Goal: Transaction & Acquisition: Purchase product/service

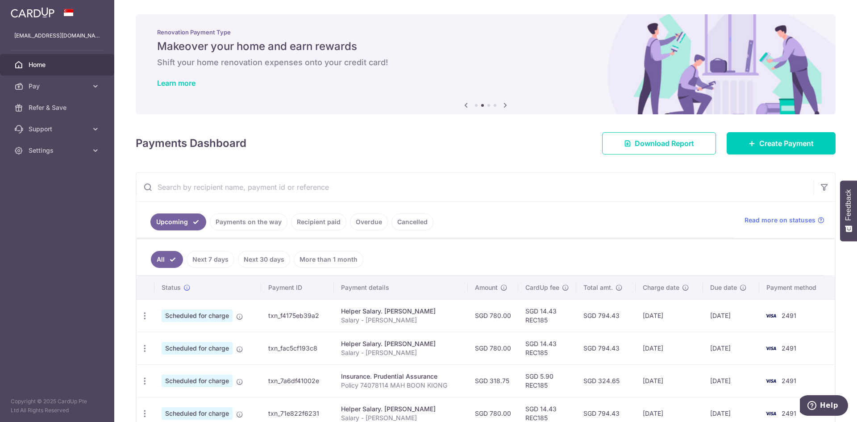
click at [560, 47] on h5 "Makeover your home and earn rewards" at bounding box center [485, 46] width 657 height 14
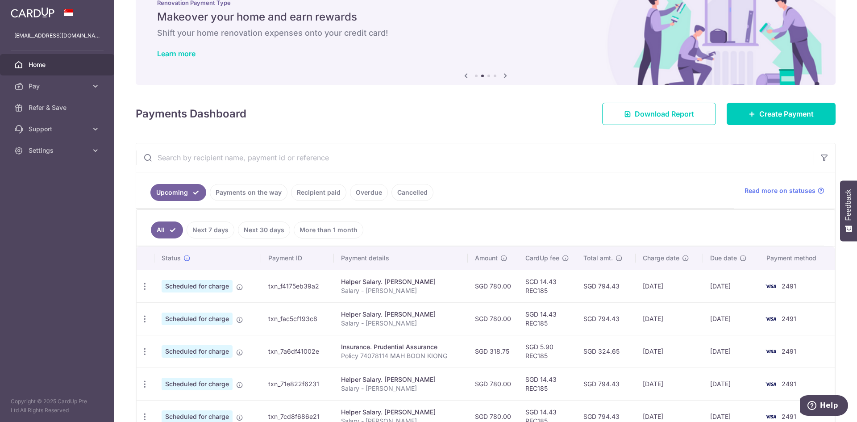
scroll to position [84, 0]
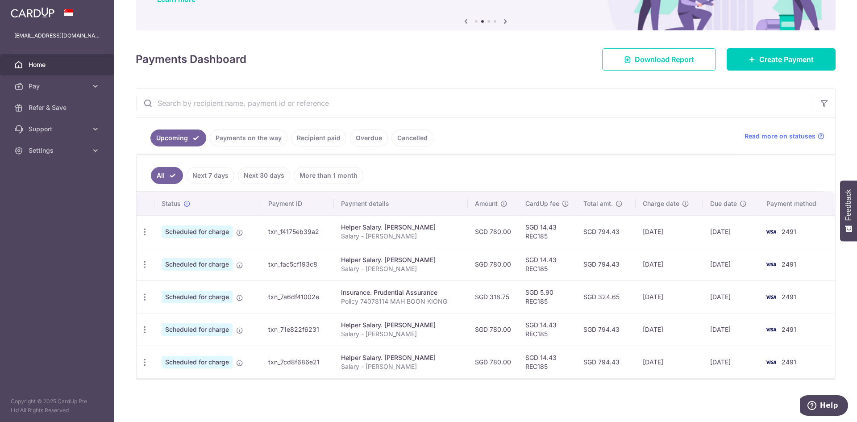
click at [268, 141] on link "Payments on the way" at bounding box center [249, 137] width 78 height 17
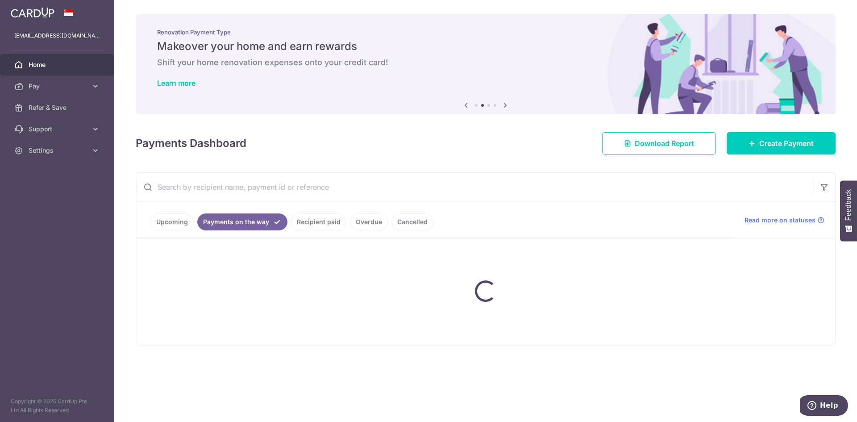
scroll to position [0, 0]
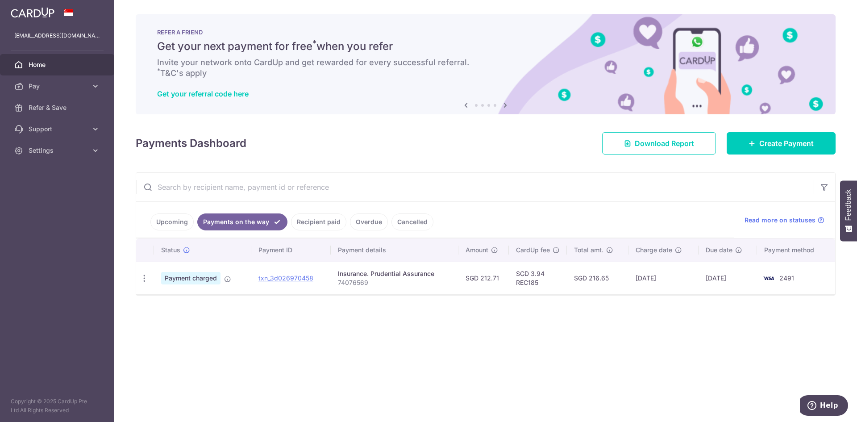
click at [348, 281] on p "74076569" at bounding box center [394, 282] width 113 height 9
copy p "74076569"
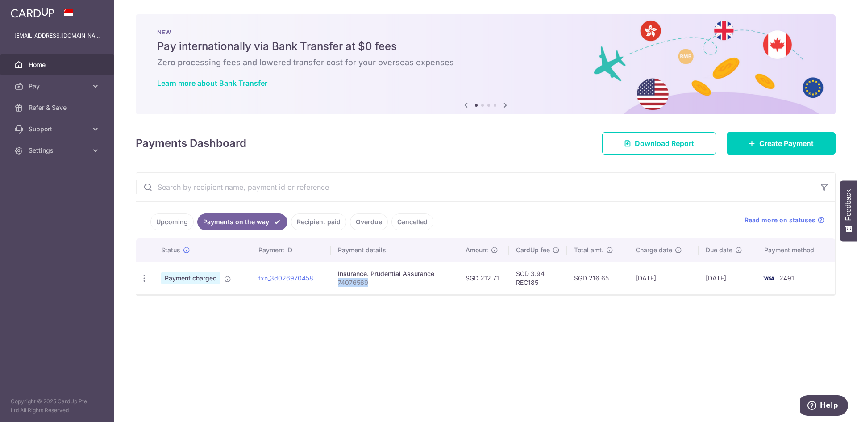
copy p "74076569"
drag, startPoint x: 319, startPoint y: 280, endPoint x: 258, endPoint y: 284, distance: 60.4
click at [258, 284] on td "txn_3d026970458" at bounding box center [291, 277] width 80 height 33
copy link "txn_3d026970458"
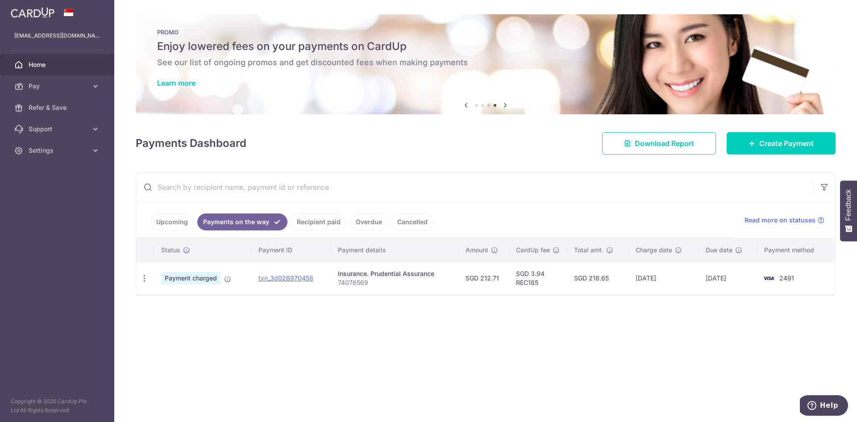
click at [177, 224] on link "Upcoming" at bounding box center [171, 221] width 43 height 17
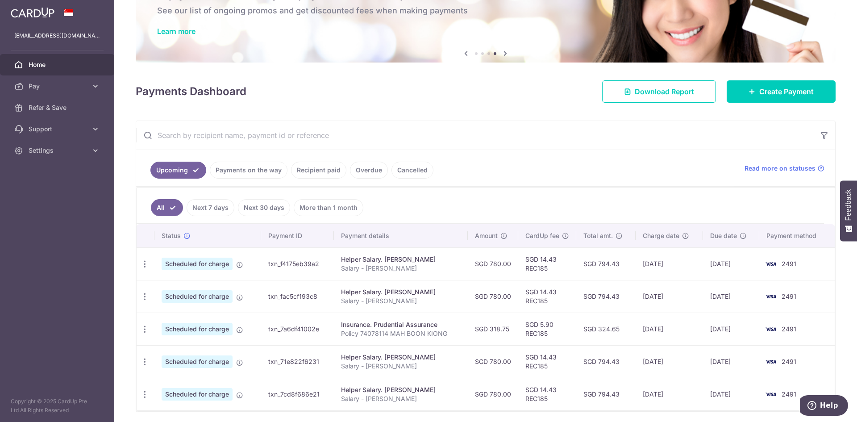
scroll to position [60, 0]
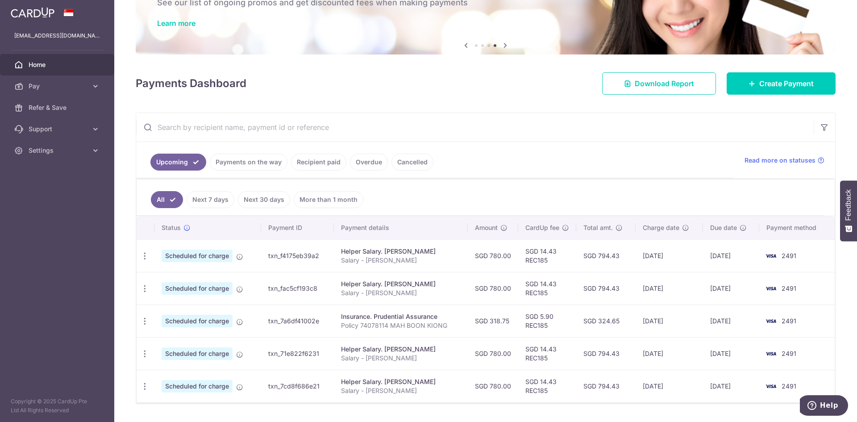
click at [596, 87] on div "Download Report" at bounding box center [658, 83] width 124 height 22
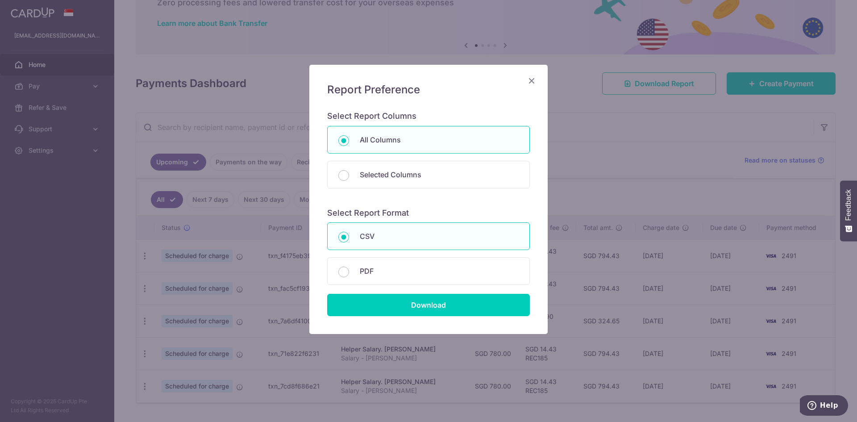
click at [532, 81] on icon "Close" at bounding box center [531, 80] width 11 height 11
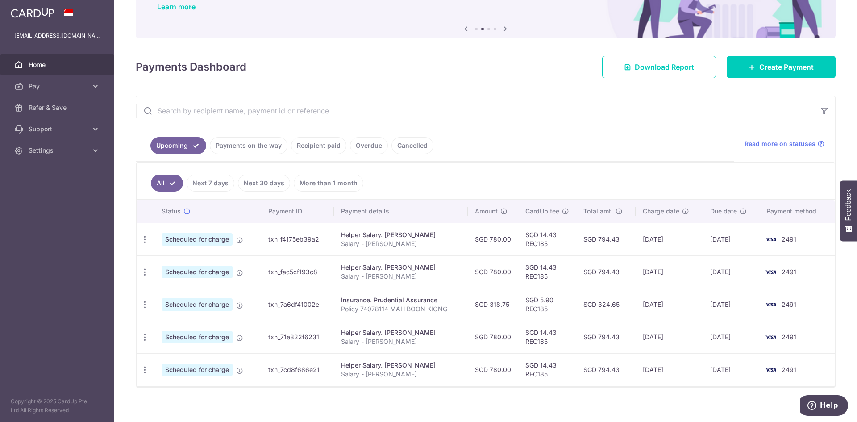
scroll to position [84, 0]
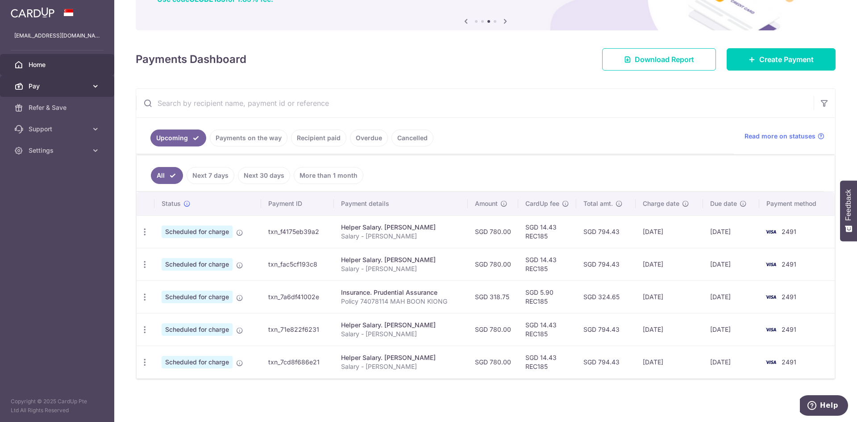
click at [68, 86] on span "Pay" at bounding box center [58, 86] width 59 height 9
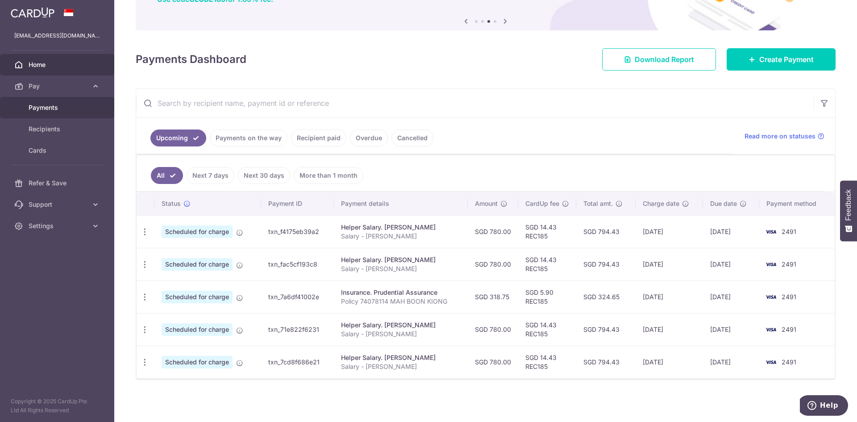
click at [52, 107] on span "Payments" at bounding box center [58, 107] width 59 height 9
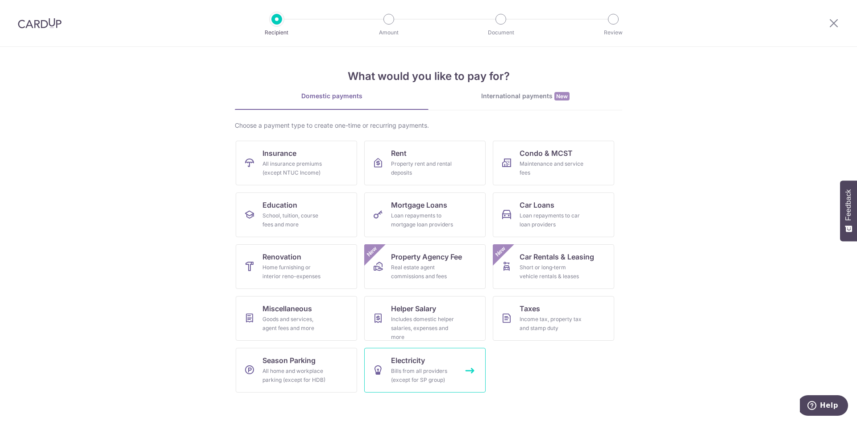
click at [405, 353] on link "Electricity Bills from all providers (except for SP group)" at bounding box center [424, 370] width 121 height 45
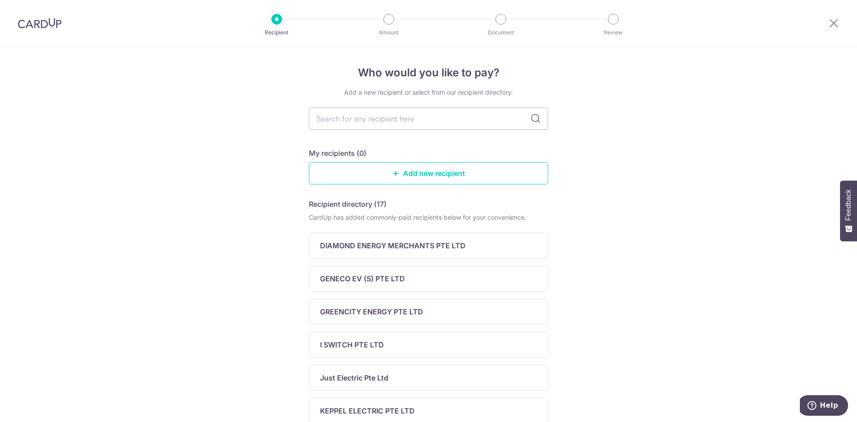
scroll to position [287, 0]
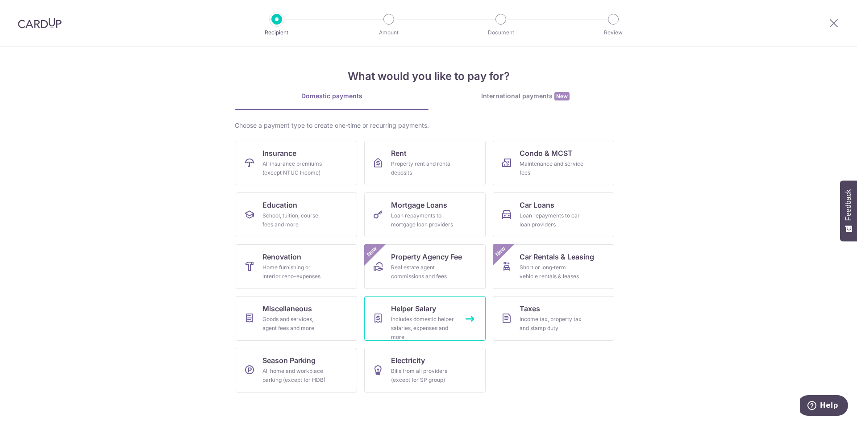
click at [456, 311] on link "Helper Salary Includes domestic helper salaries, expenses and more" at bounding box center [424, 318] width 121 height 45
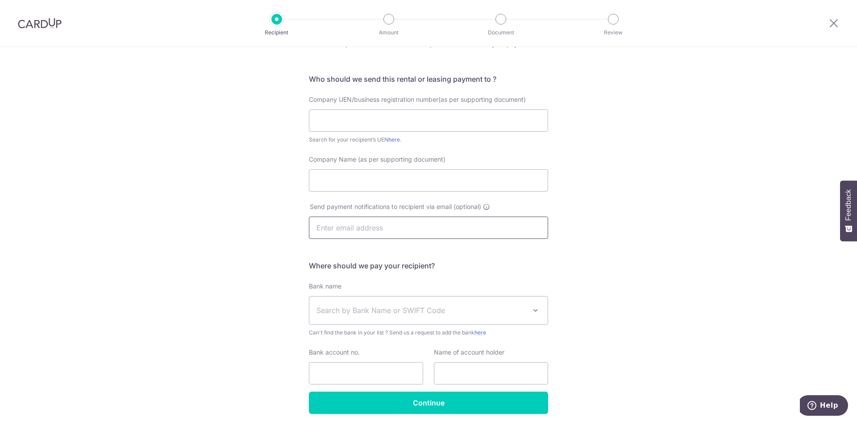
scroll to position [82, 0]
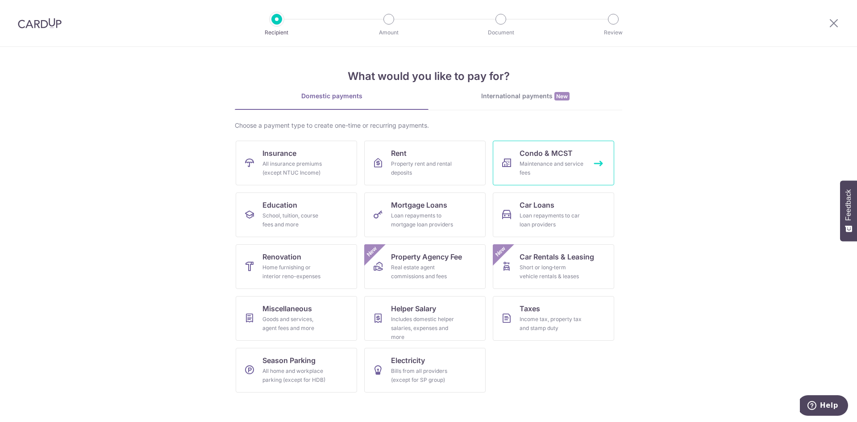
click at [526, 164] on div "Maintenance and service fees" at bounding box center [551, 168] width 64 height 18
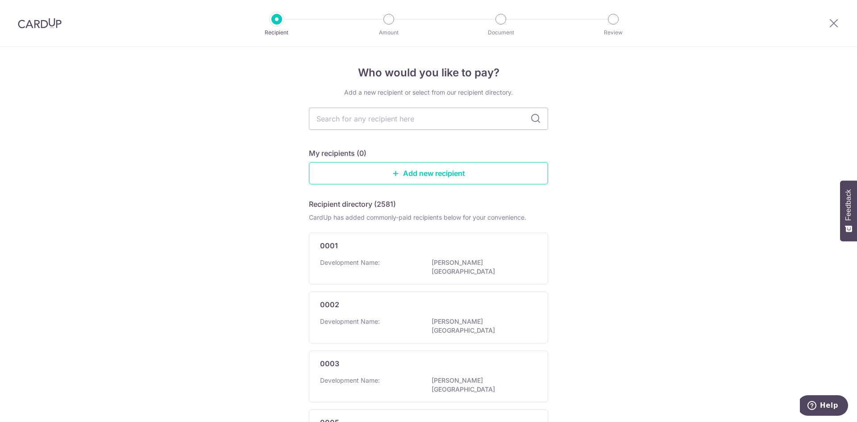
scroll to position [440, 0]
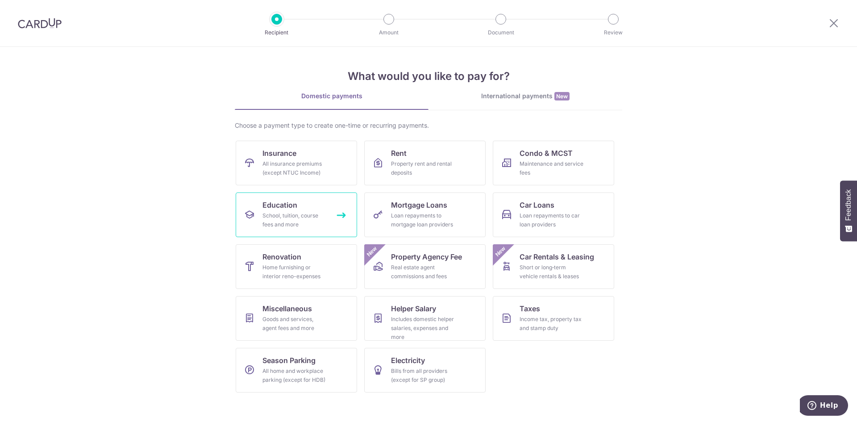
click at [305, 219] on div "School, tuition, course fees and more" at bounding box center [294, 220] width 64 height 18
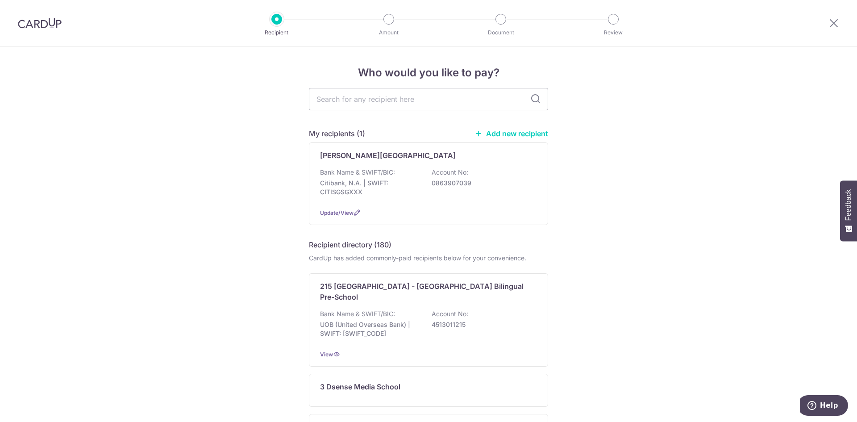
scroll to position [415, 0]
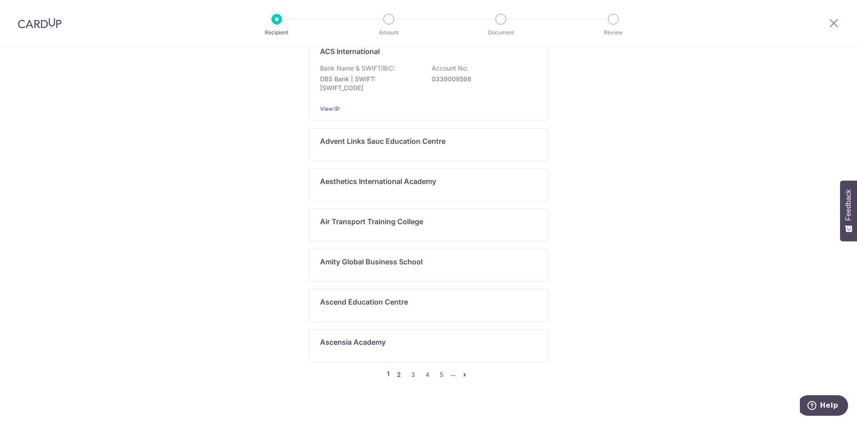
click at [396, 369] on link "2" at bounding box center [398, 374] width 11 height 11
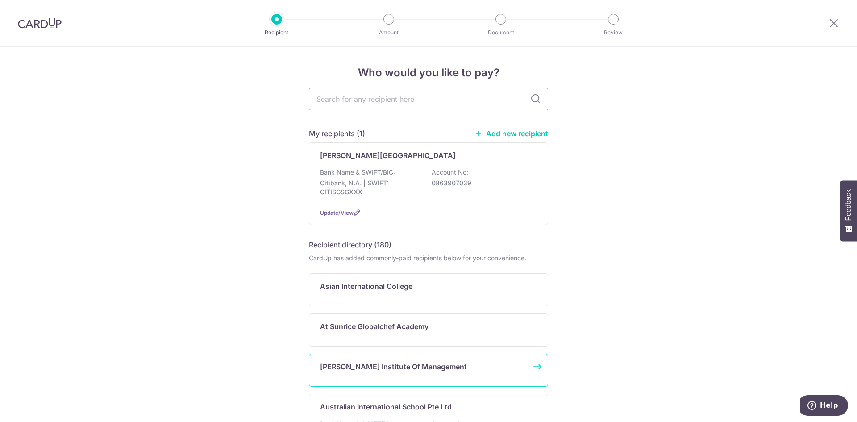
scroll to position [469, 0]
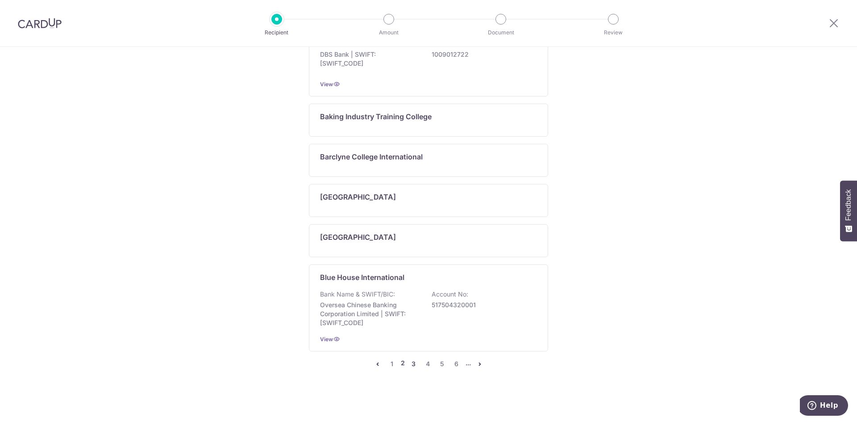
click at [408, 365] on link "3" at bounding box center [413, 363] width 11 height 11
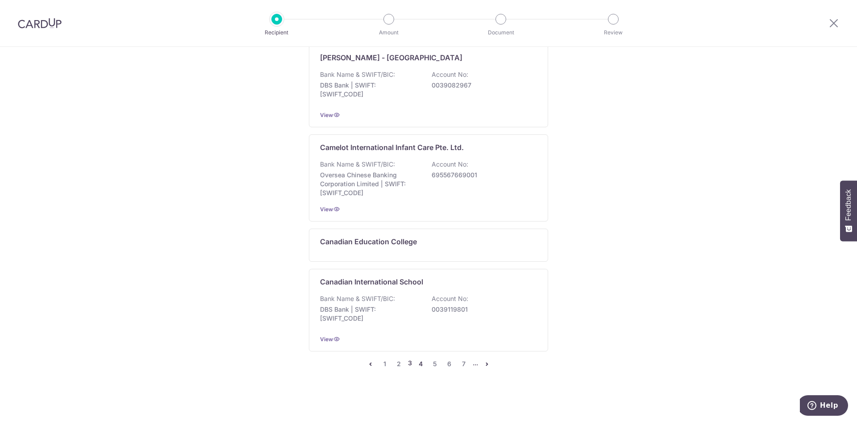
click at [415, 365] on link "4" at bounding box center [420, 363] width 11 height 11
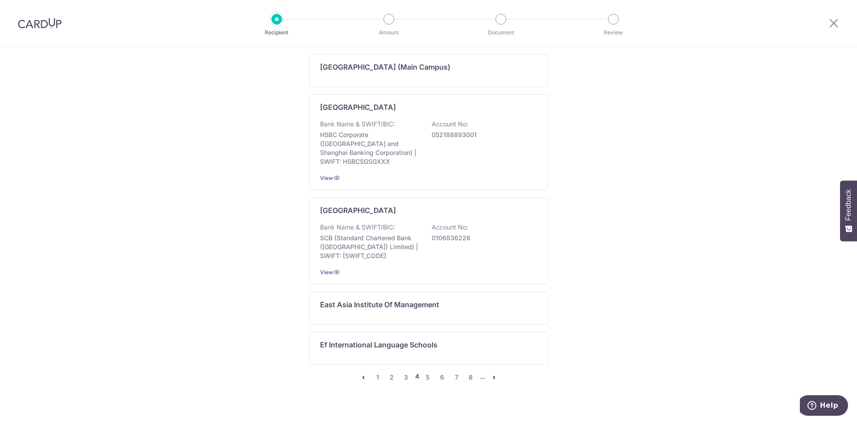
scroll to position [0, 0]
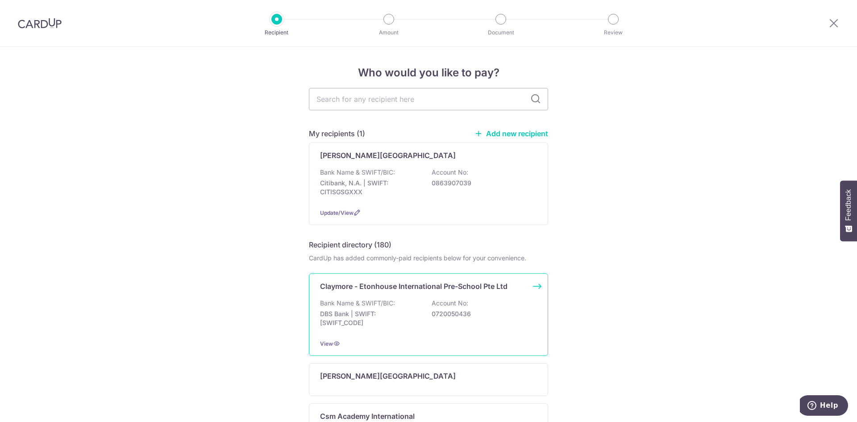
drag, startPoint x: 384, startPoint y: 341, endPoint x: 362, endPoint y: 339, distance: 21.6
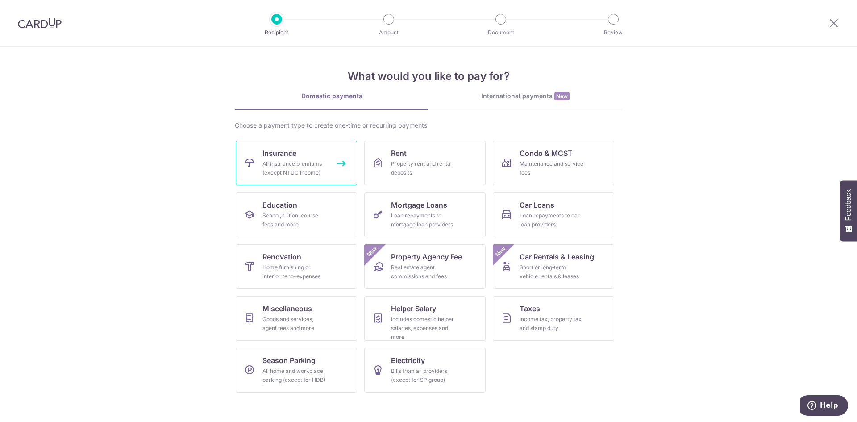
click at [281, 166] on div "All insurance premiums (except NTUC Income)" at bounding box center [294, 168] width 64 height 18
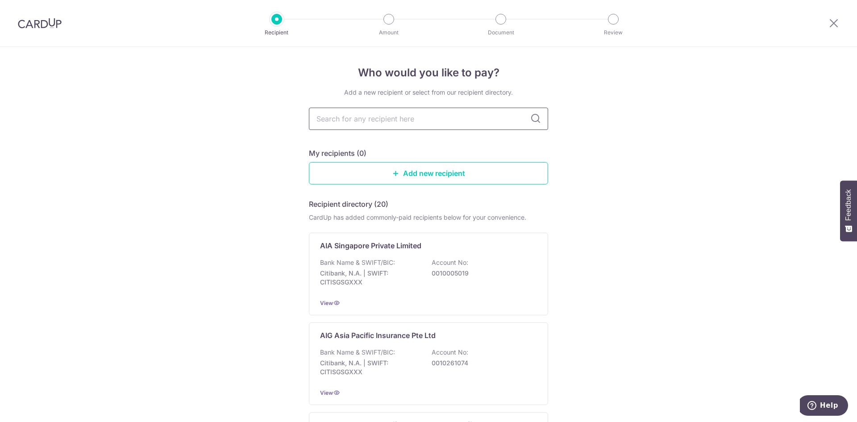
click at [399, 124] on input "text" at bounding box center [428, 119] width 239 height 22
type input "prude"
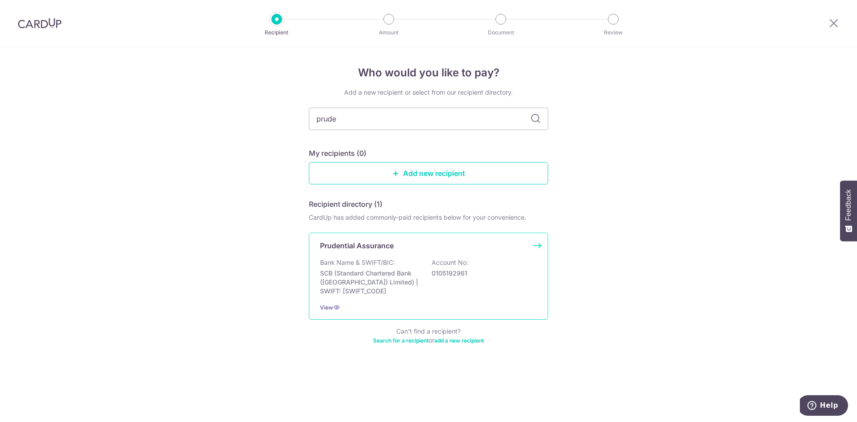
click at [411, 255] on div "Prudential Assurance Bank Name & SWIFT/BIC: SCB (Standard Chartered Bank (Singa…" at bounding box center [428, 275] width 239 height 87
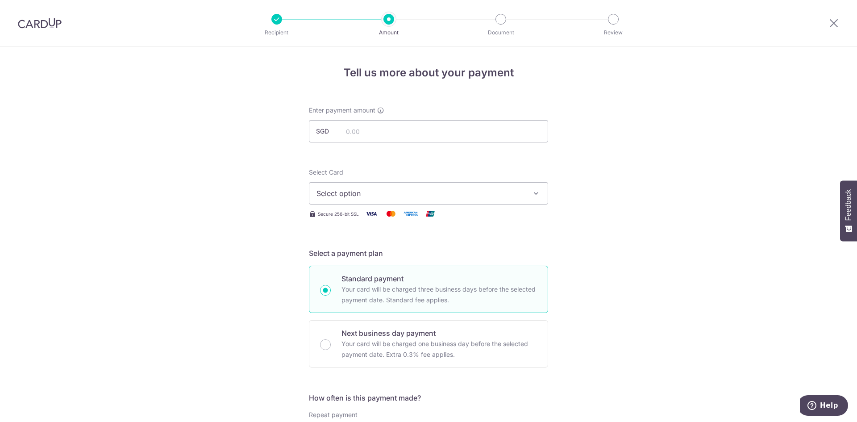
click at [360, 188] on span "Select option" at bounding box center [420, 193] width 208 height 11
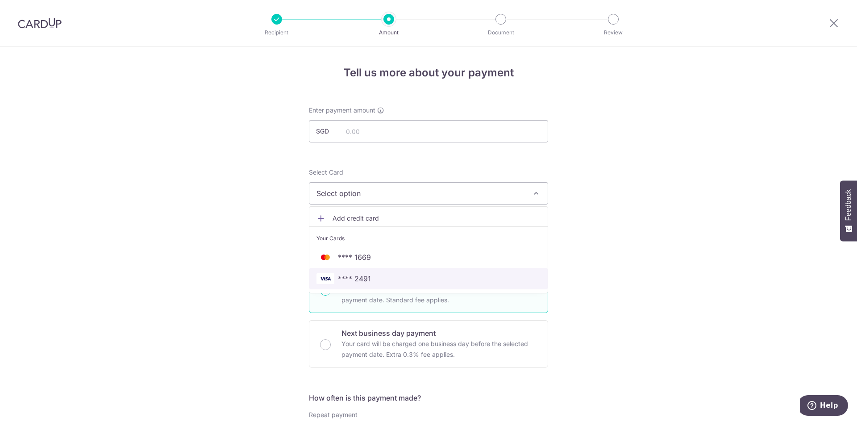
click at [364, 278] on span "**** 2491" at bounding box center [354, 278] width 33 height 11
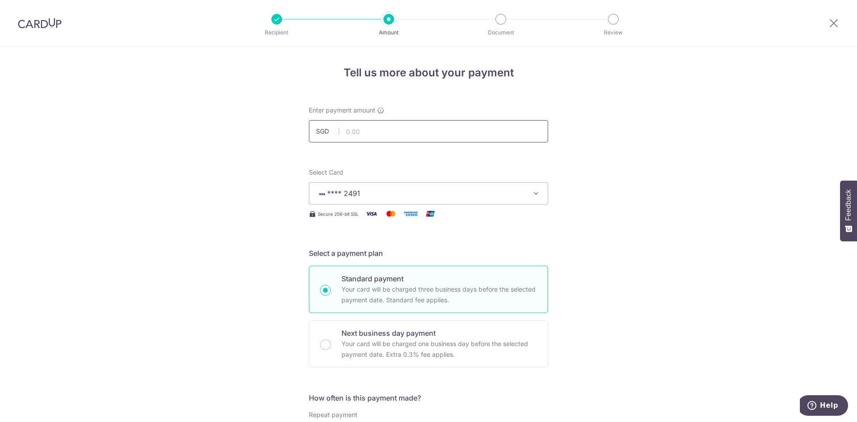
click at [378, 126] on input "text" at bounding box center [428, 131] width 239 height 22
click at [376, 133] on input "text" at bounding box center [428, 131] width 239 height 22
click at [377, 137] on input "text" at bounding box center [428, 131] width 239 height 22
type input "184.50"
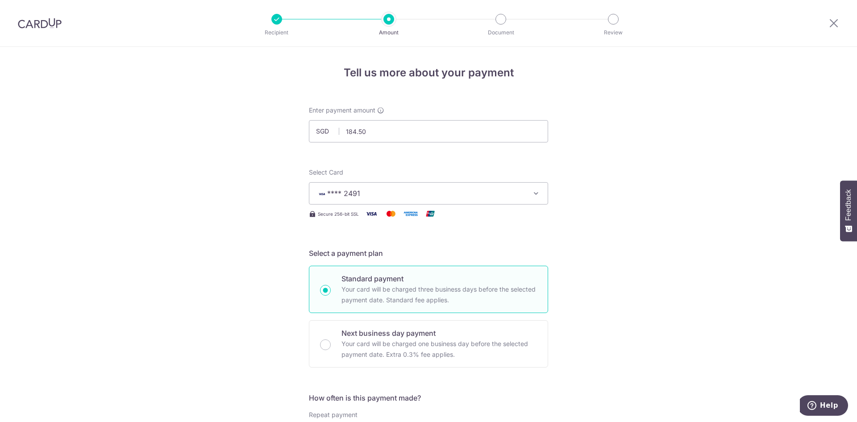
drag, startPoint x: 856, startPoint y: 198, endPoint x: 856, endPoint y: 241, distance: 42.8
click at [856, 248] on body "Recipient Amount Document Review Tell us more about your payment Enter payment …" at bounding box center [428, 211] width 857 height 422
drag, startPoint x: 856, startPoint y: 239, endPoint x: 856, endPoint y: 255, distance: 16.5
click at [856, 255] on body "Recipient Amount Document Review Tell us more about your payment Enter payment …" at bounding box center [428, 211] width 857 height 422
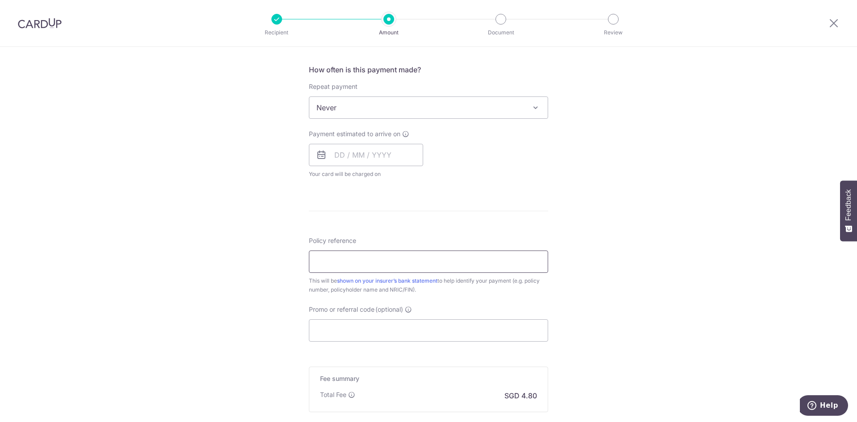
click at [411, 256] on input "Policy reference" at bounding box center [428, 261] width 239 height 22
click at [354, 261] on input "Policy reference" at bounding box center [428, 261] width 239 height 22
click at [543, 211] on form "Enter payment amount SGD 184.50 184.50 Select Card **** 2491 Add credit card Yo…" at bounding box center [428, 131] width 239 height 706
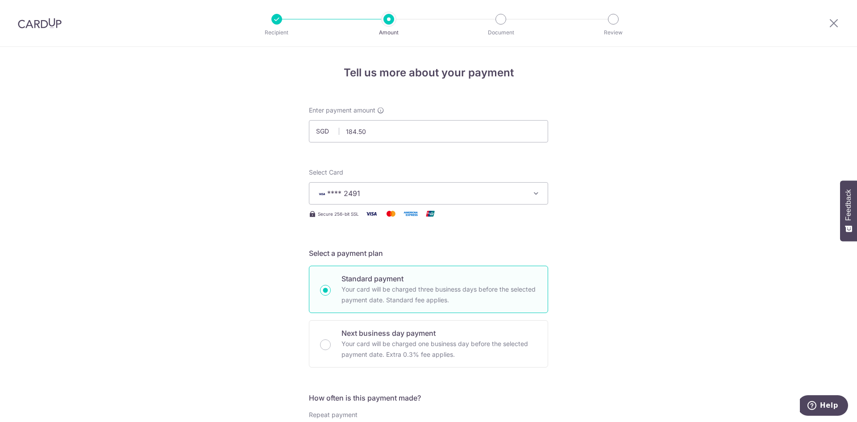
scroll to position [432, 0]
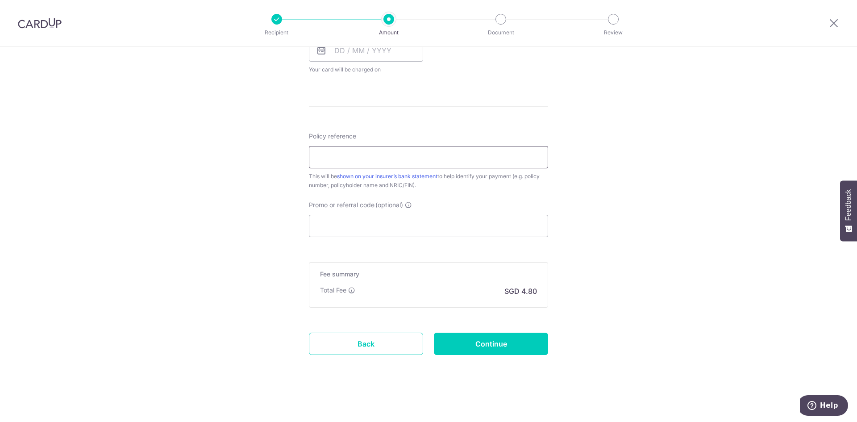
click at [368, 160] on input "Policy reference" at bounding box center [428, 157] width 239 height 22
paste input "74078089"
type input "74078089 - [PERSON_NAME]"
click at [400, 222] on input "Promo or referral code (optional)" at bounding box center [428, 226] width 239 height 22
paste input "REC185"
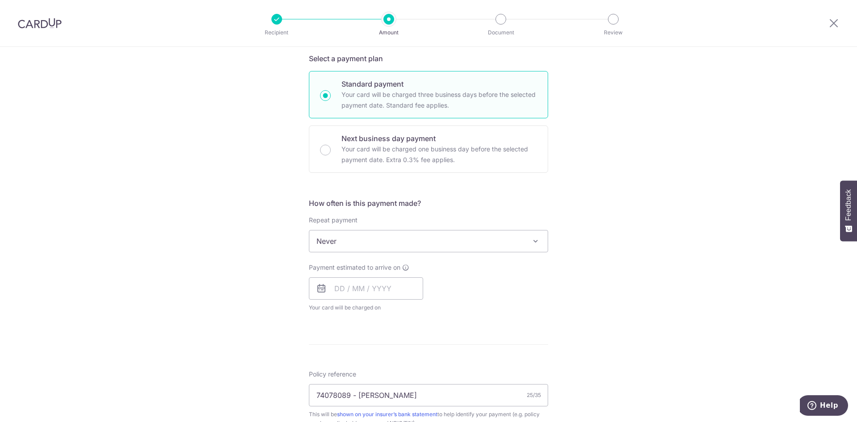
scroll to position [183, 0]
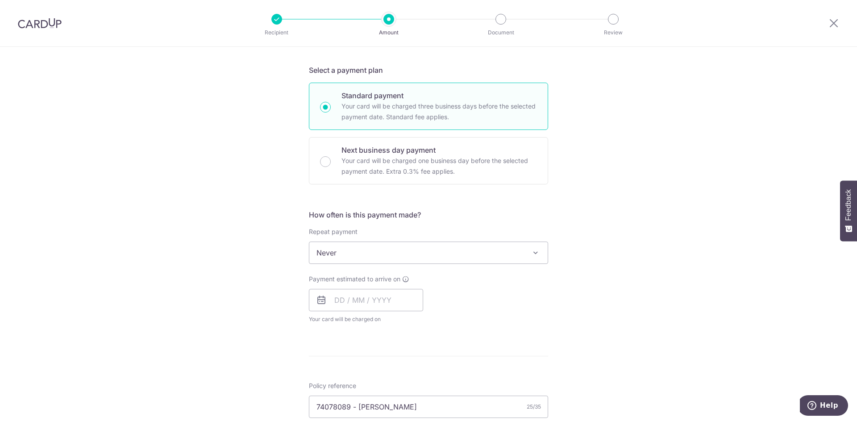
type input "REC185"
click at [421, 248] on span "Never" at bounding box center [428, 252] width 238 height 21
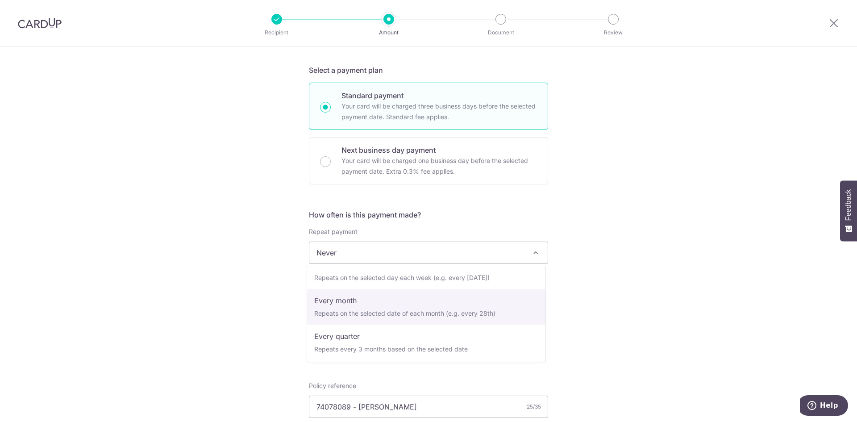
select select "3"
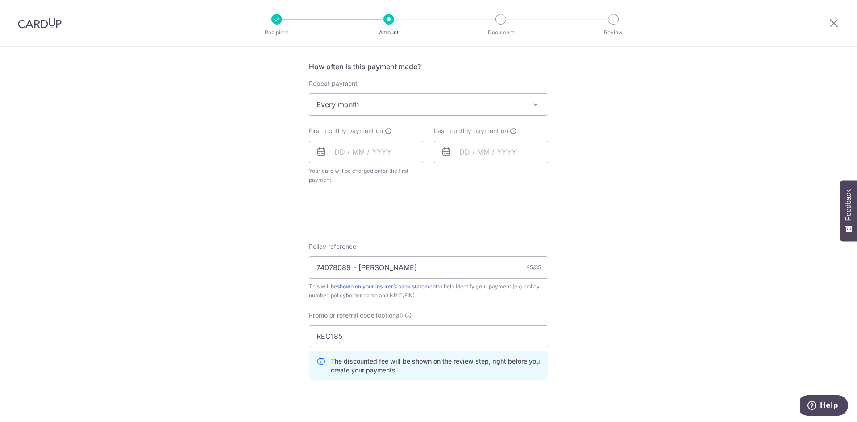
scroll to position [378, 0]
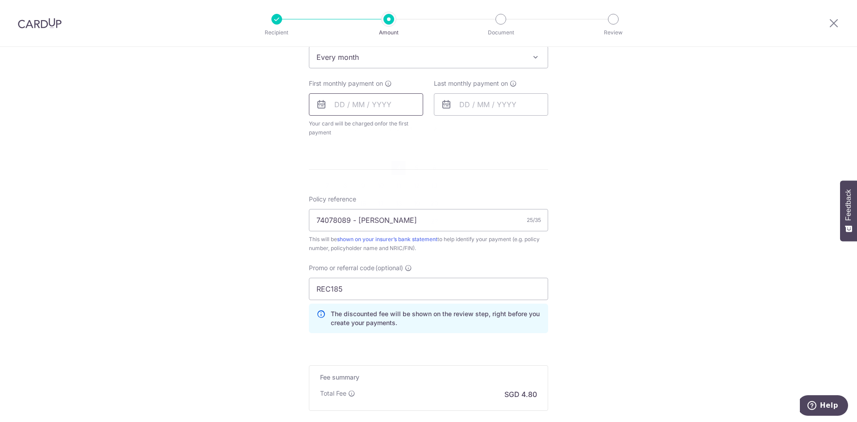
click at [312, 106] on input "text" at bounding box center [366, 104] width 114 height 22
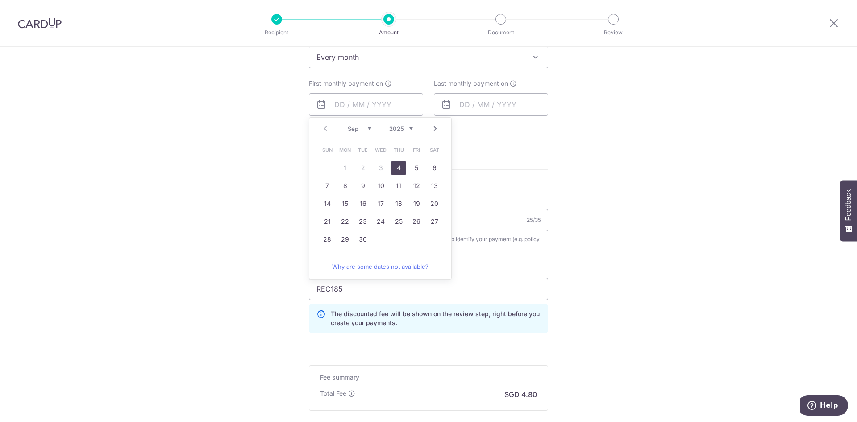
click at [399, 165] on link "4" at bounding box center [398, 168] width 14 height 14
type input "04/09/2025"
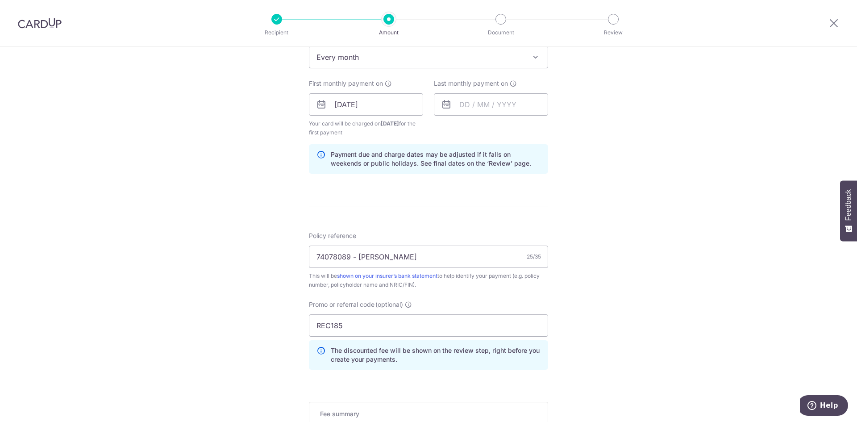
scroll to position [388, 0]
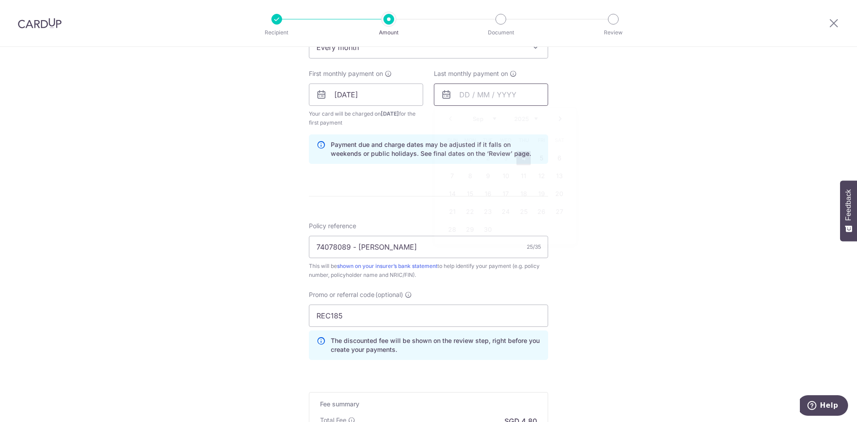
click at [492, 94] on input "text" at bounding box center [491, 94] width 114 height 22
click at [540, 54] on span "Every month" at bounding box center [428, 47] width 238 height 21
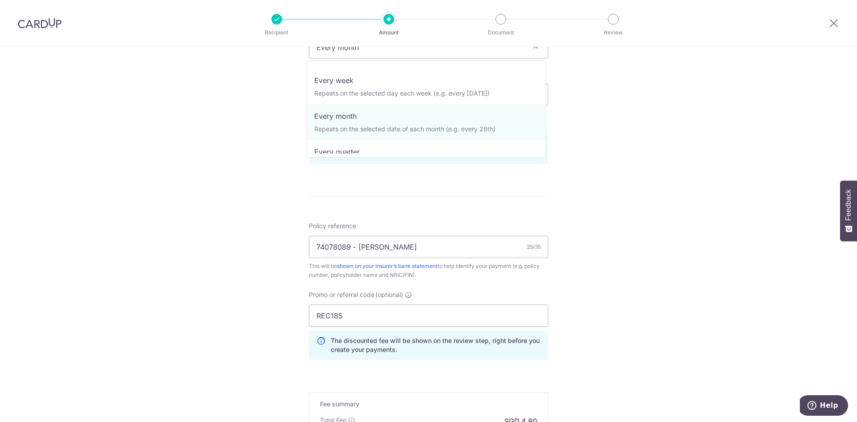
scroll to position [48, 0]
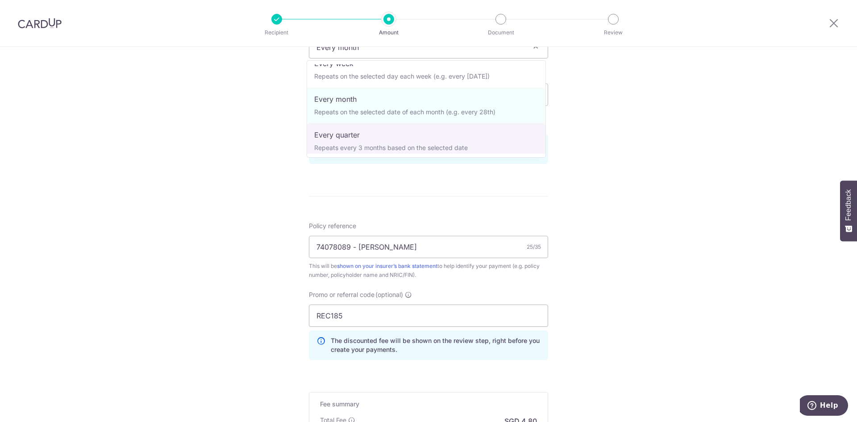
select select "4"
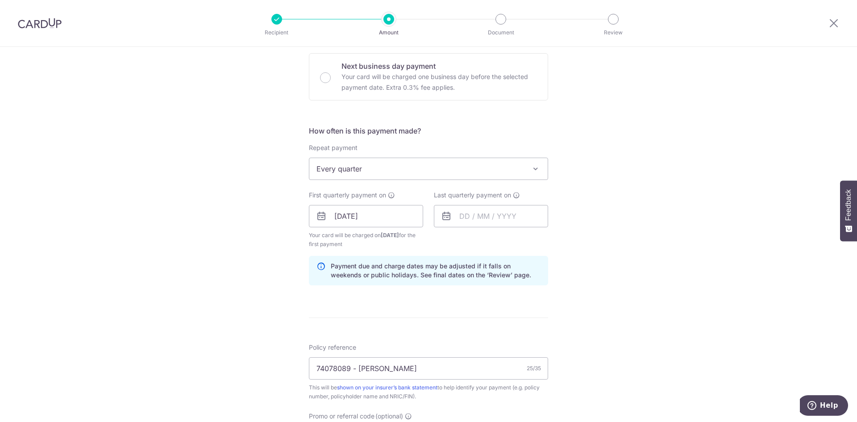
scroll to position [246, 0]
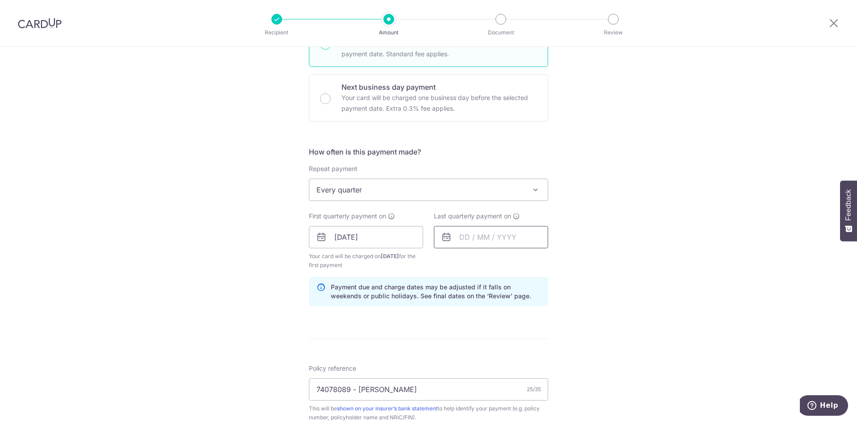
click at [480, 233] on input "text" at bounding box center [491, 237] width 114 height 22
click at [488, 263] on select "Sep Oct Nov Dec" at bounding box center [484, 260] width 24 height 7
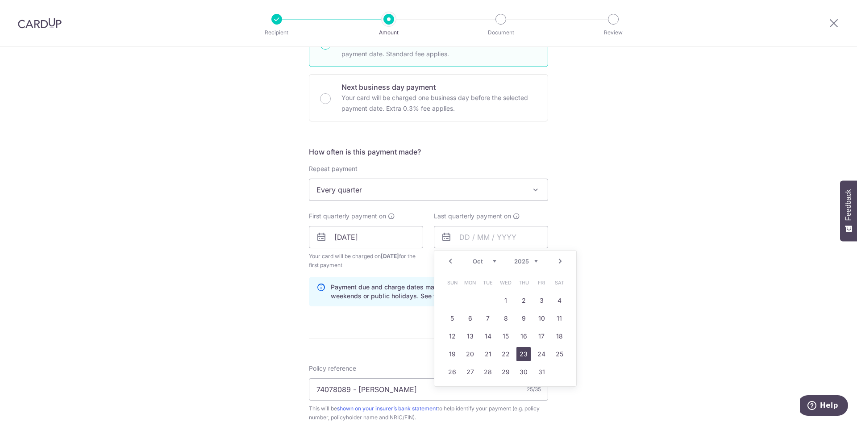
click at [523, 352] on link "23" at bounding box center [523, 354] width 14 height 14
type input "23/10/2025"
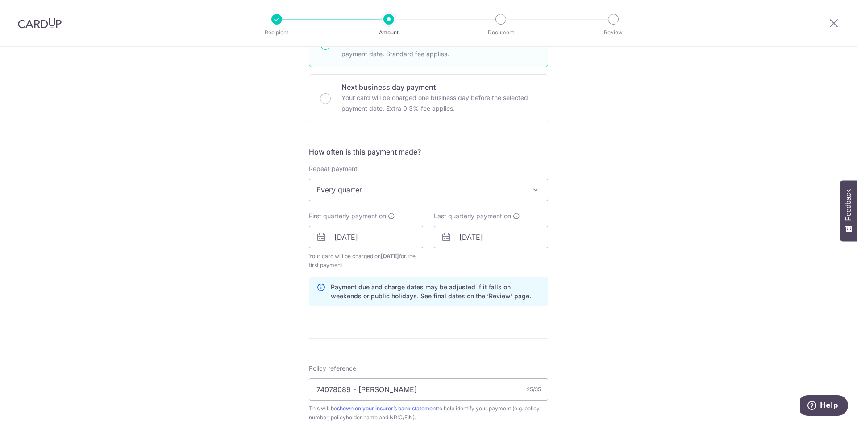
click at [618, 272] on div "Tell us more about your payment Enter payment amount SGD 184.50 184.50 Select C…" at bounding box center [428, 247] width 857 height 893
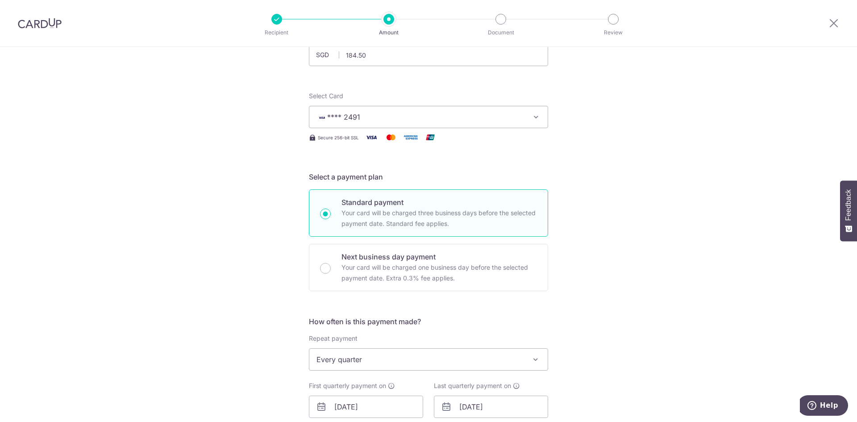
scroll to position [0, 0]
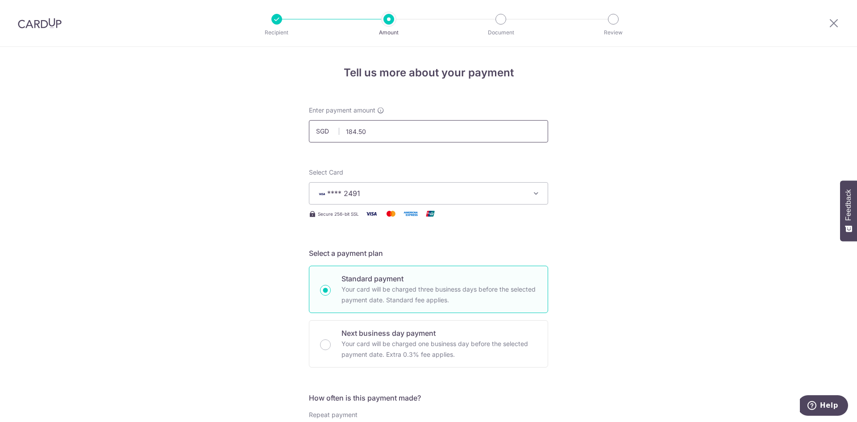
click at [399, 129] on input "184.50" at bounding box center [428, 131] width 239 height 22
paste input "276.75"
type input "276.75"
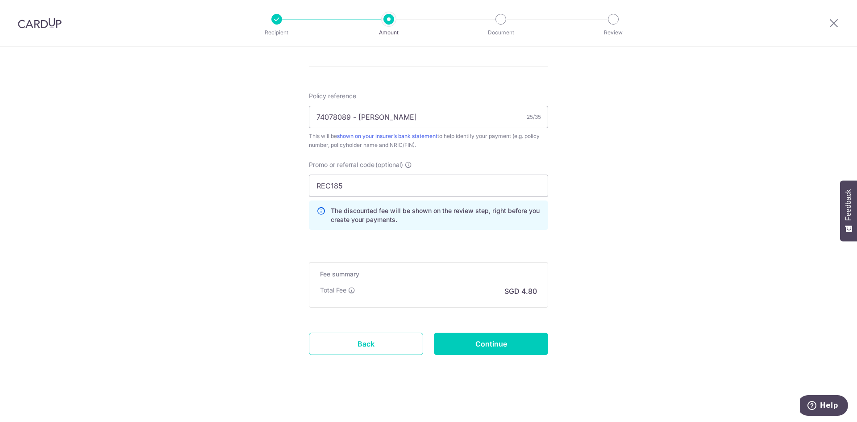
click at [494, 337] on input "Continue" at bounding box center [491, 343] width 114 height 22
type input "Create Schedule"
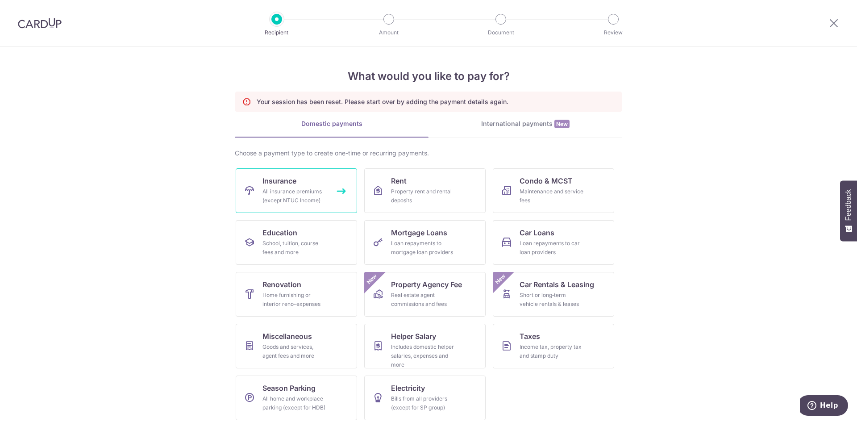
click at [301, 192] on div "All insurance premiums (except NTUC Income)" at bounding box center [294, 196] width 64 height 18
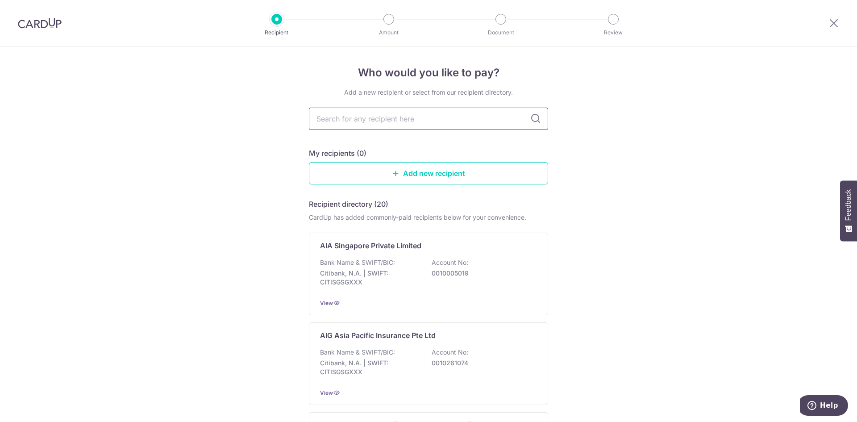
click at [389, 113] on input "text" at bounding box center [428, 119] width 239 height 22
type input "PRUDEN"
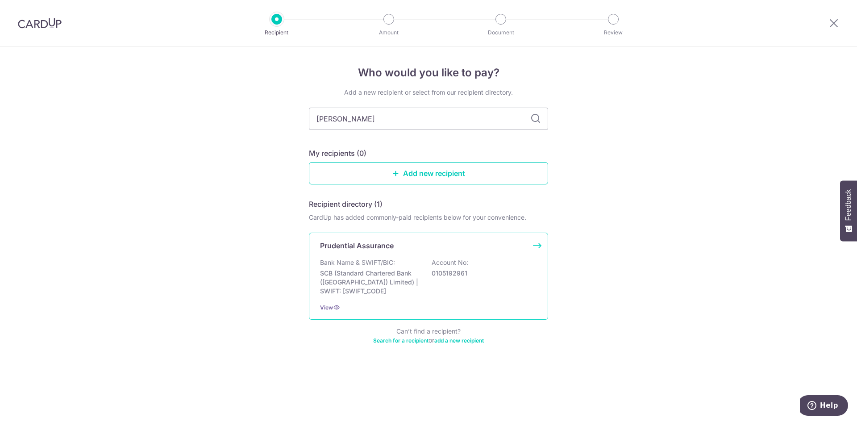
click at [388, 263] on p "Bank Name & SWIFT/BIC:" at bounding box center [357, 262] width 75 height 9
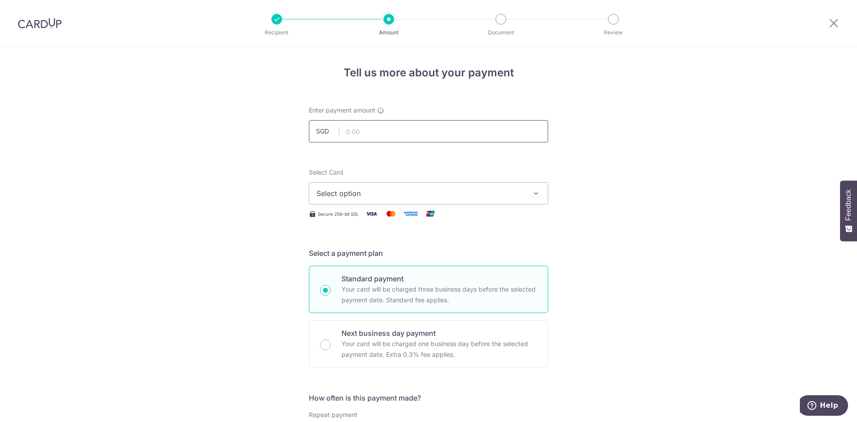
click at [368, 130] on input "text" at bounding box center [428, 131] width 239 height 22
paste input "276.75"
type input "276.75"
click at [405, 190] on span "Select option" at bounding box center [420, 193] width 208 height 11
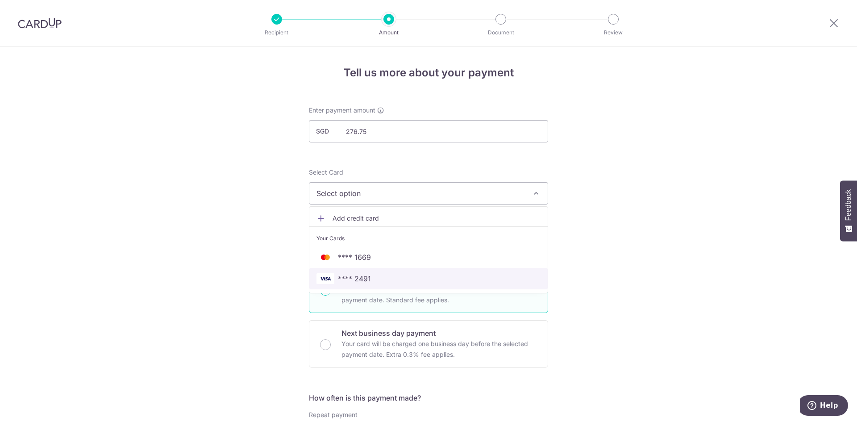
click at [373, 275] on span "**** 2491" at bounding box center [428, 278] width 224 height 11
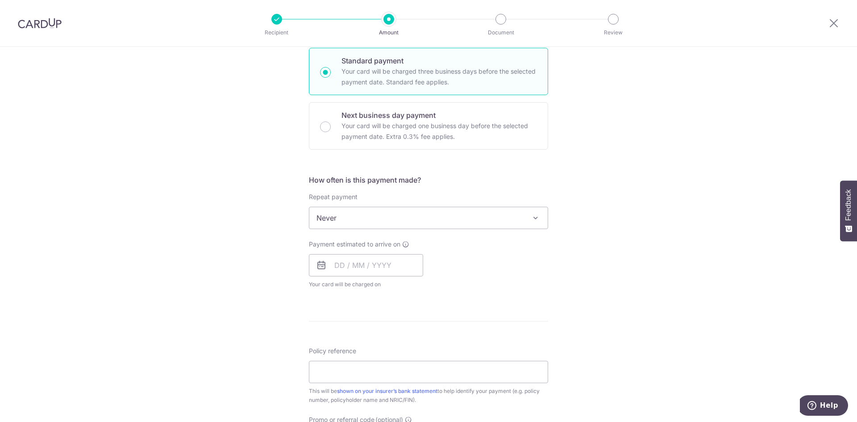
scroll to position [200, 0]
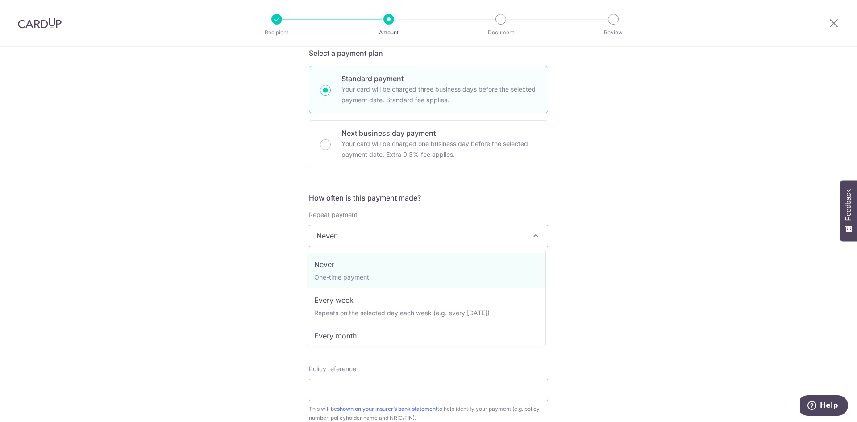
click at [411, 232] on span "Never" at bounding box center [428, 235] width 238 height 21
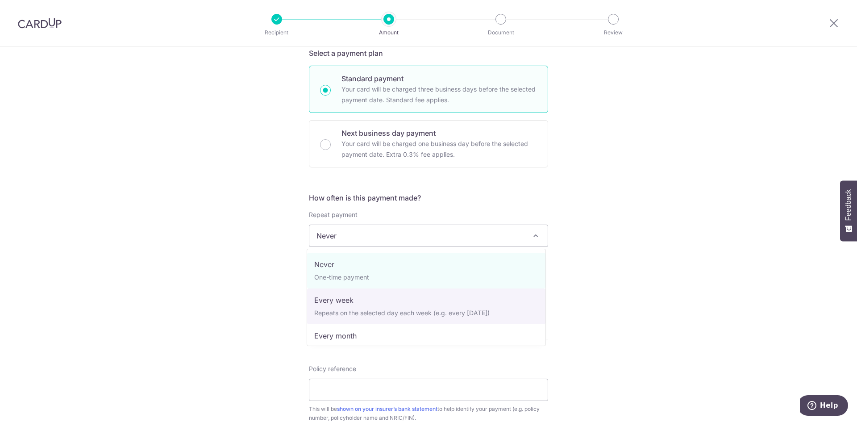
select select "2"
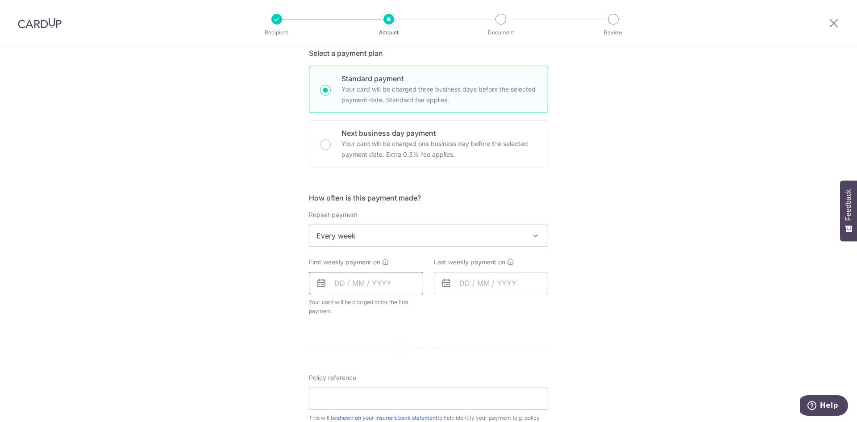
click at [360, 294] on input "text" at bounding box center [366, 283] width 114 height 22
click at [393, 346] on link "4" at bounding box center [398, 346] width 14 height 14
type input "[DATE]"
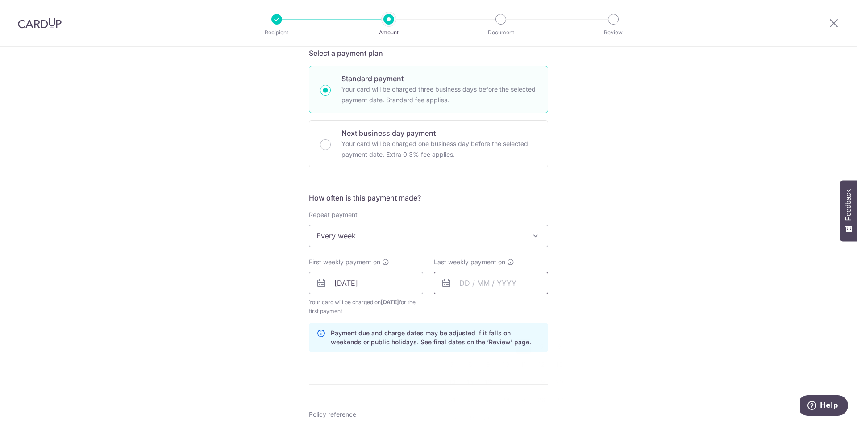
click at [469, 284] on input "text" at bounding box center [491, 283] width 114 height 22
click at [390, 278] on input "[DATE]" at bounding box center [366, 283] width 114 height 22
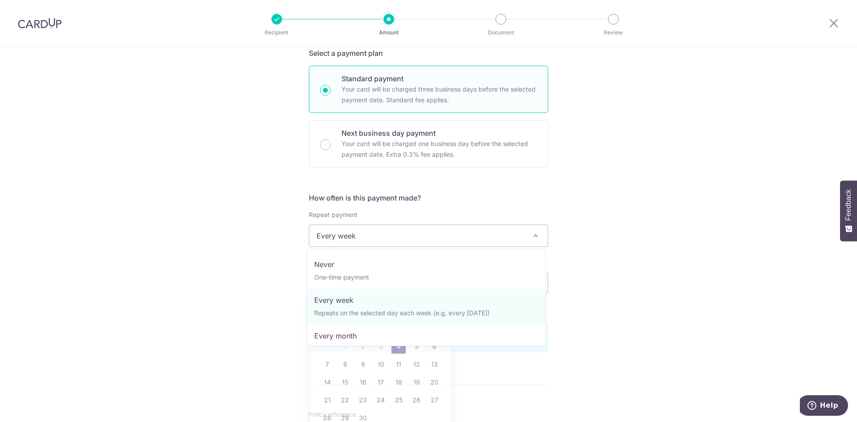
click at [432, 243] on span "Every week" at bounding box center [428, 235] width 238 height 21
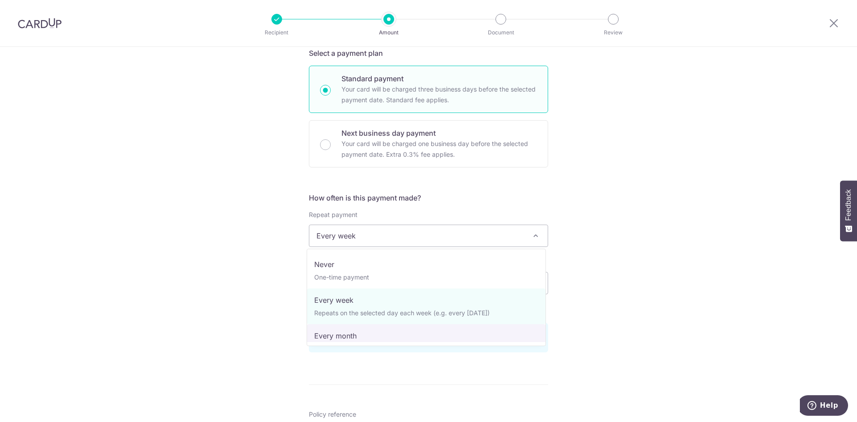
select select "3"
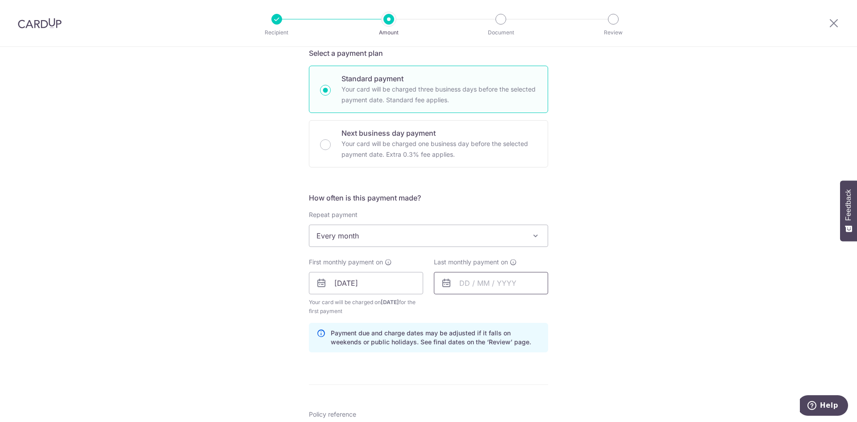
click at [490, 280] on input "text" at bounding box center [491, 283] width 114 height 22
click at [494, 307] on div "Sep Oct Nov Dec 2025 2026 2027 2028 2029 2030 2031 2032 2033 2034 2035" at bounding box center [504, 307] width 65 height 8
click at [493, 310] on select "Sep Oct Nov Dec" at bounding box center [484, 306] width 24 height 7
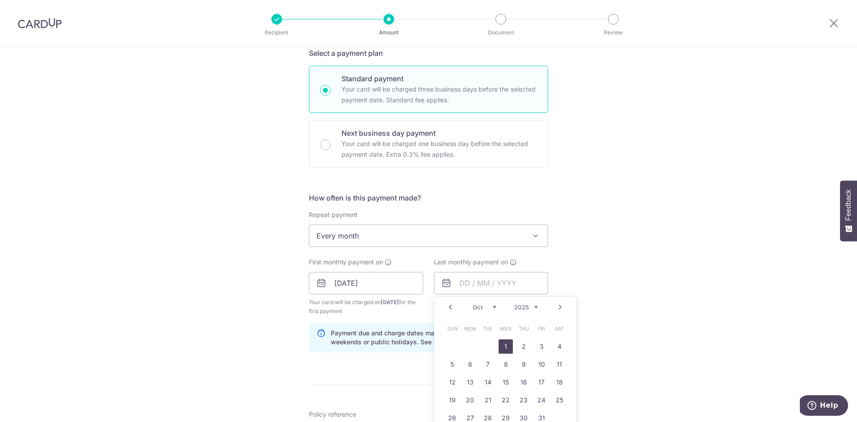
click at [507, 345] on link "1" at bounding box center [505, 346] width 14 height 14
type input "01/10/2025"
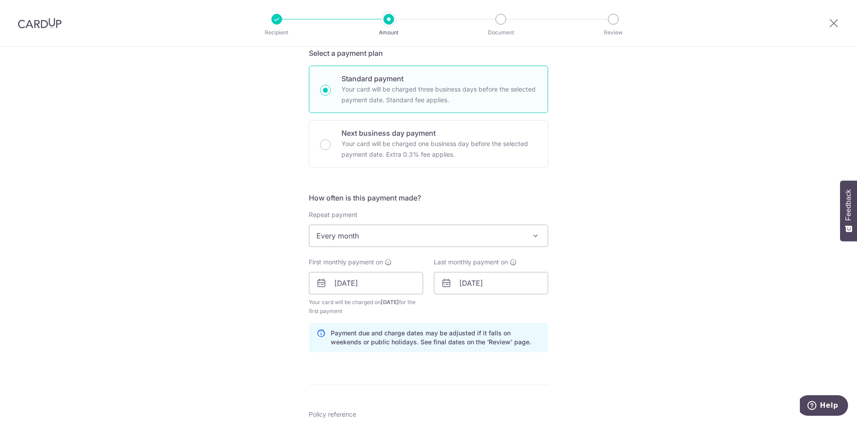
click at [583, 288] on div "Tell us more about your payment Enter payment amount SGD 276.75 276.75 Select C…" at bounding box center [428, 273] width 857 height 853
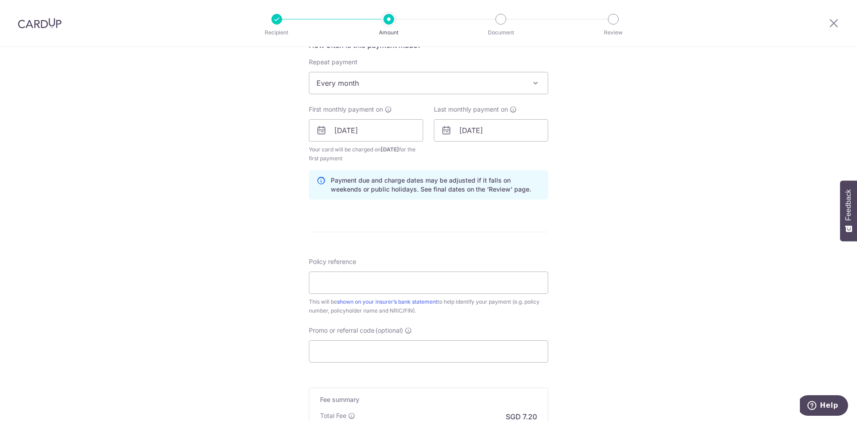
scroll to position [389, 0]
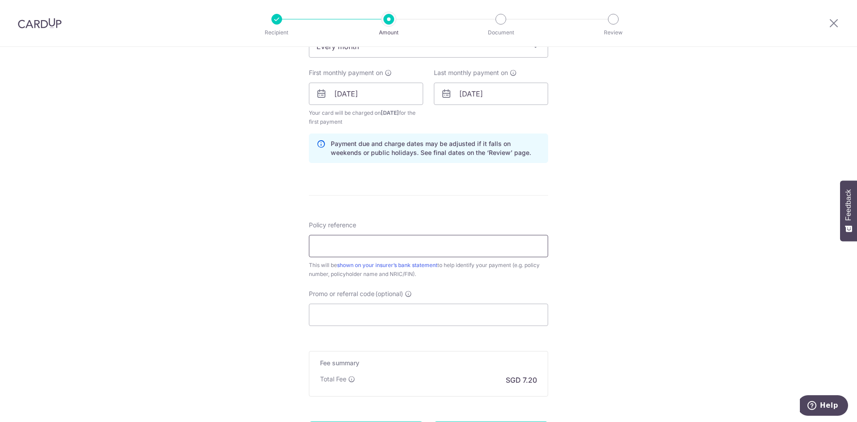
click at [452, 253] on input "Policy reference" at bounding box center [428, 246] width 239 height 22
paste input "74078089"
type input "74078089 - MAH BOON KIONG"
click at [397, 312] on input "Promo or referral code (optional)" at bounding box center [428, 314] width 239 height 22
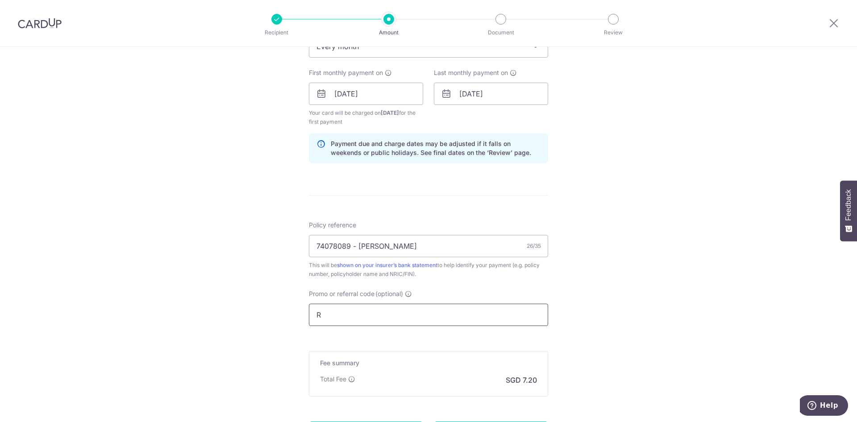
click at [397, 312] on input "R" at bounding box center [428, 314] width 239 height 22
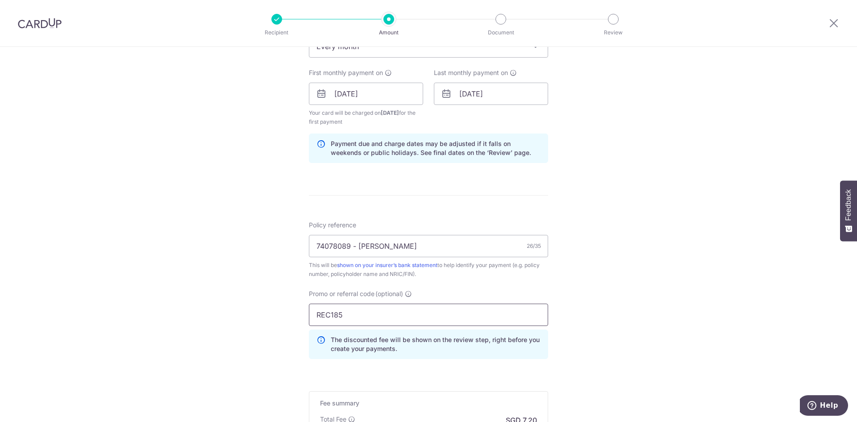
type input "REC185"
click at [543, 266] on div "This will be shown on your insurer’s bank statement to help identify your payme…" at bounding box center [428, 270] width 239 height 18
click at [458, 241] on input "74078089 - MAH BOON KIONG" at bounding box center [428, 246] width 239 height 22
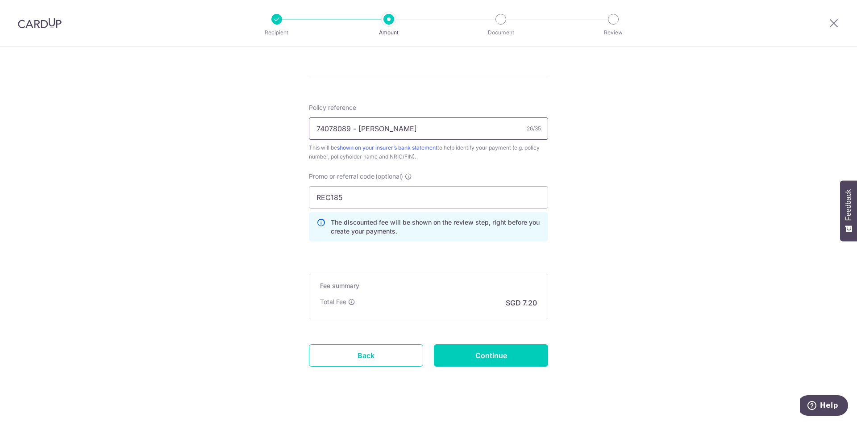
scroll to position [518, 0]
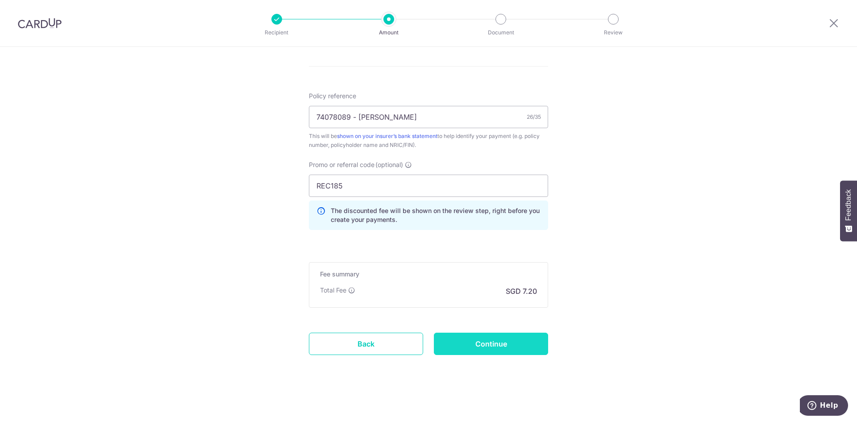
click at [512, 345] on input "Continue" at bounding box center [491, 343] width 114 height 22
type input "Create Schedule"
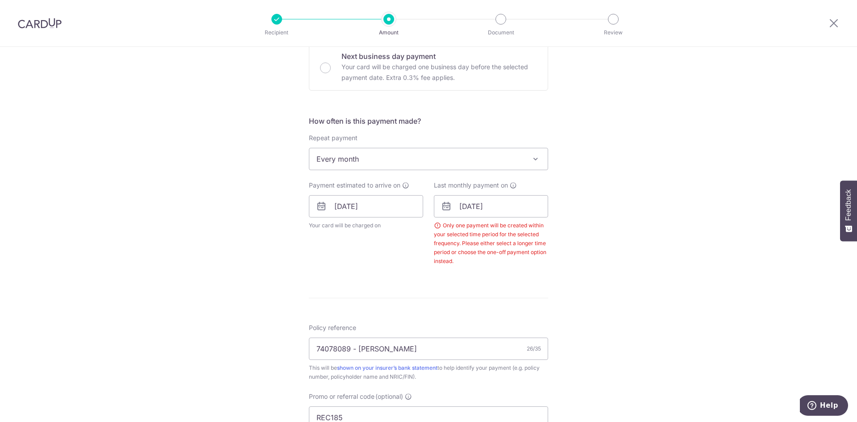
scroll to position [279, 0]
click at [491, 193] on input "[DATE]" at bounding box center [491, 204] width 114 height 22
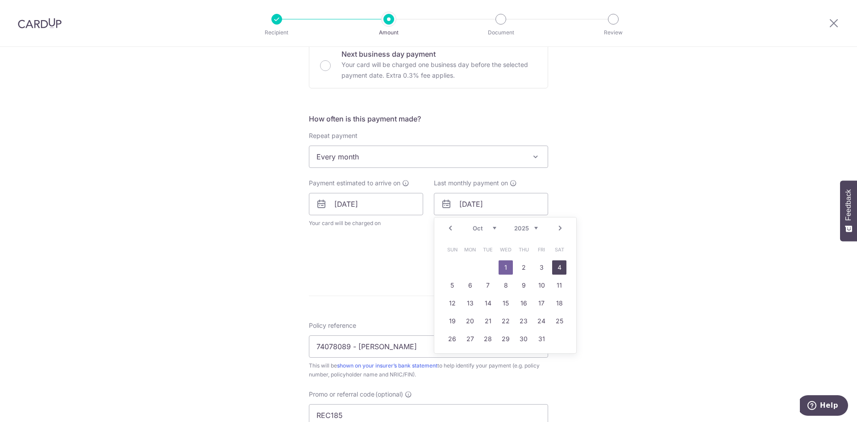
click at [554, 271] on link "4" at bounding box center [559, 267] width 14 height 14
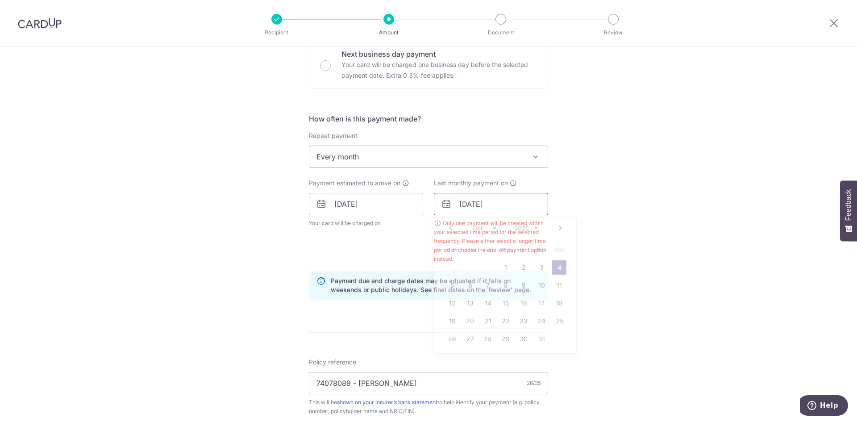
click at [501, 199] on input "[DATE]" at bounding box center [491, 204] width 114 height 22
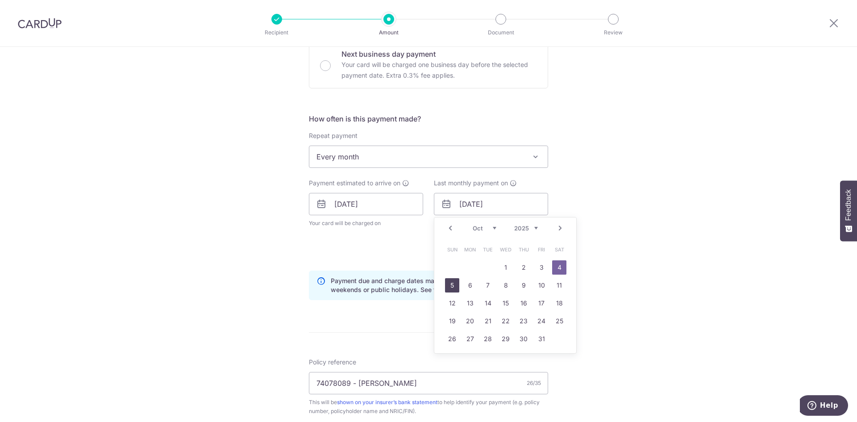
click at [451, 281] on link "5" at bounding box center [452, 285] width 14 height 14
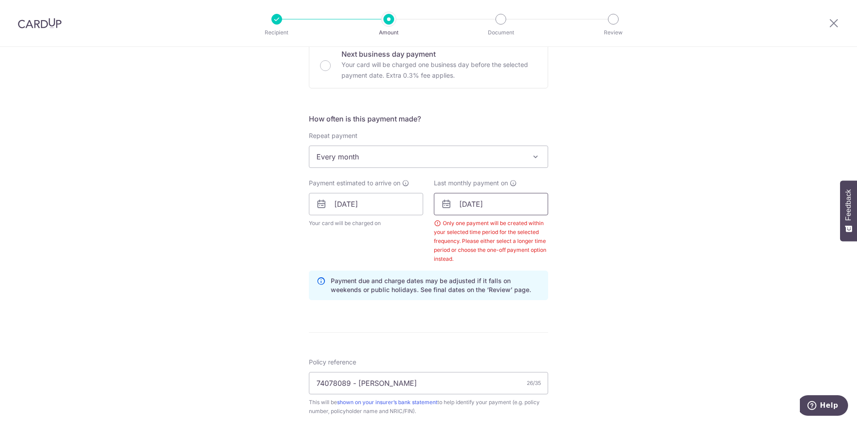
click at [498, 209] on input "05/10/2025" at bounding box center [491, 204] width 114 height 22
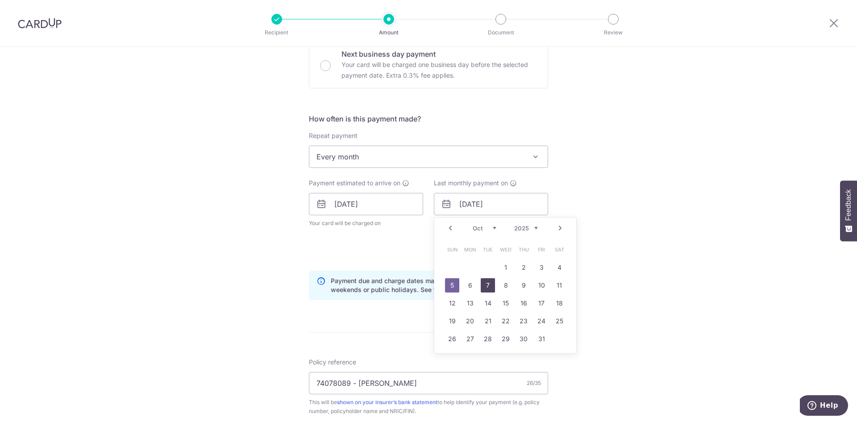
click at [484, 282] on link "7" at bounding box center [487, 285] width 14 height 14
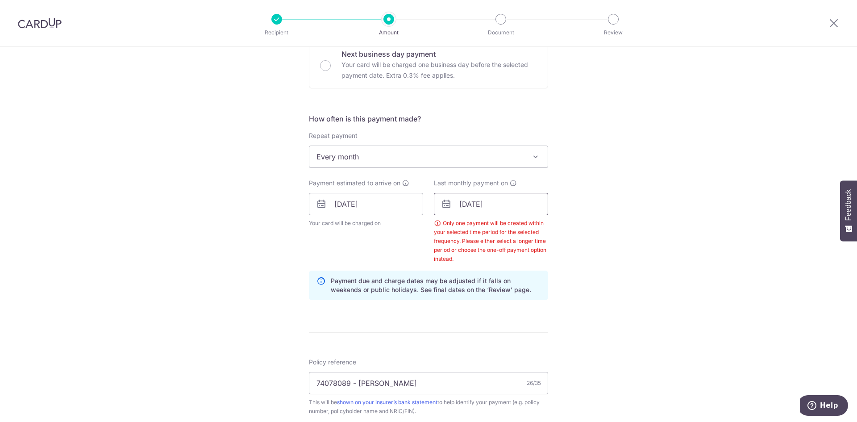
click at [503, 208] on input "[DATE]" at bounding box center [491, 204] width 114 height 22
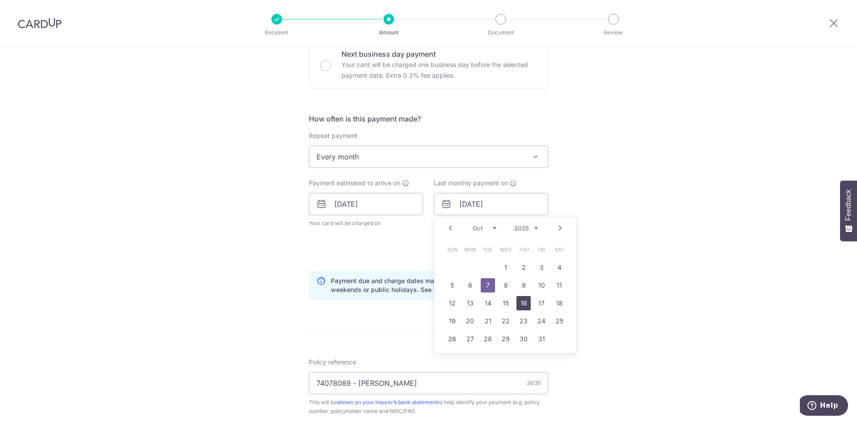
click at [521, 307] on link "16" at bounding box center [523, 303] width 14 height 14
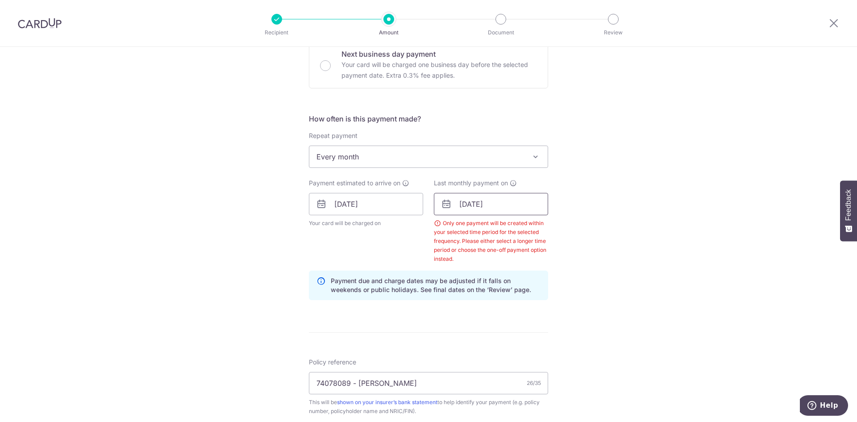
click at [525, 198] on input "16/10/2025" at bounding box center [491, 204] width 114 height 22
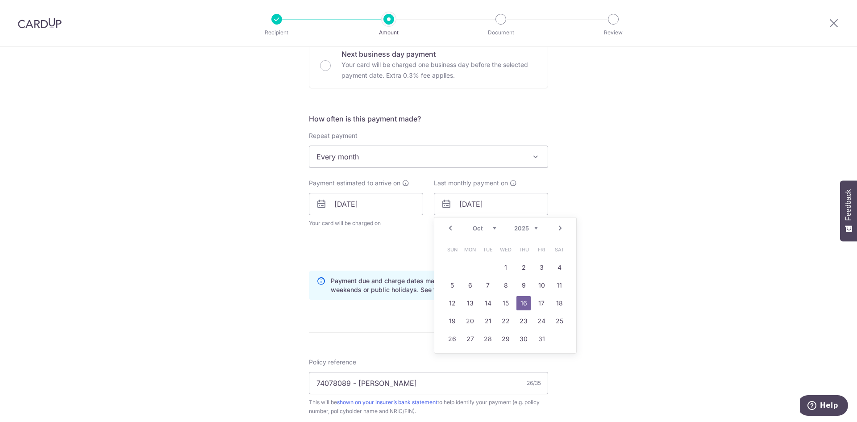
click at [499, 330] on td "29" at bounding box center [506, 339] width 18 height 18
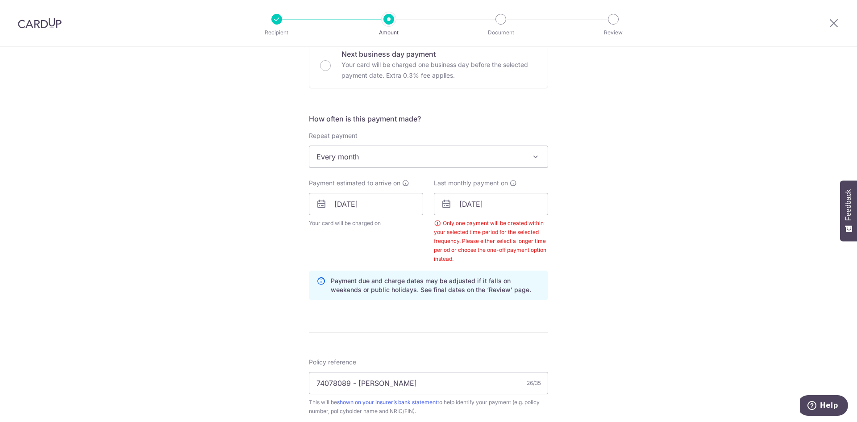
click at [504, 335] on form "Enter payment amount SGD 276.75 276.75 Select Card **** 2491 Add credit card Yo…" at bounding box center [428, 236] width 239 height 819
click at [491, 208] on input "29/10/2025" at bounding box center [491, 204] width 114 height 22
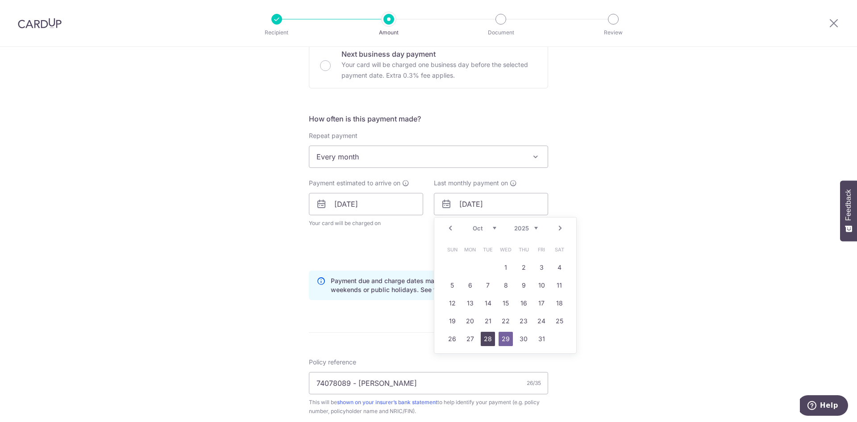
click at [480, 334] on link "28" at bounding box center [487, 338] width 14 height 14
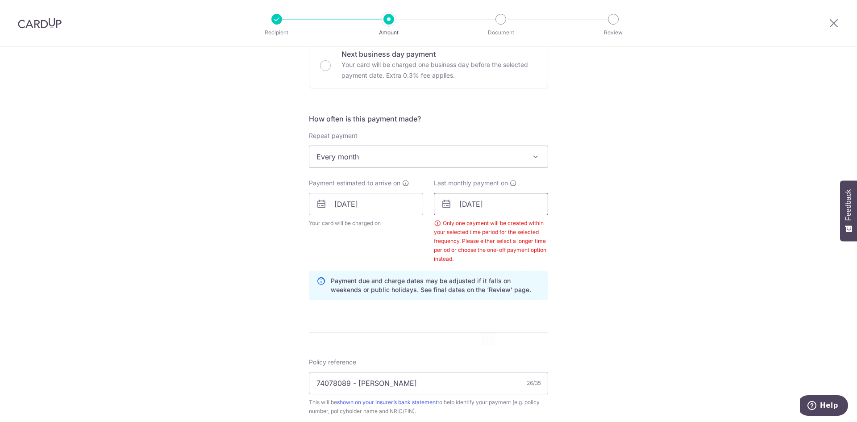
click at [528, 209] on input "28/10/2025" at bounding box center [491, 204] width 114 height 22
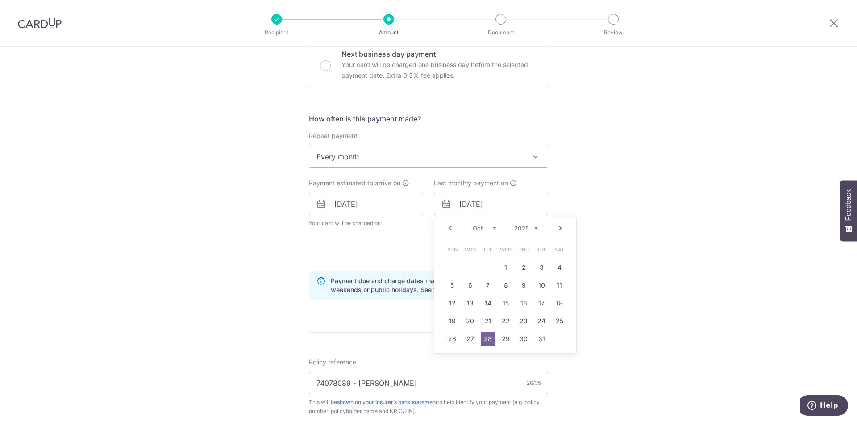
click at [492, 230] on select "Sep Oct Nov Dec" at bounding box center [484, 227] width 24 height 7
click at [558, 265] on link "1" at bounding box center [559, 267] width 14 height 14
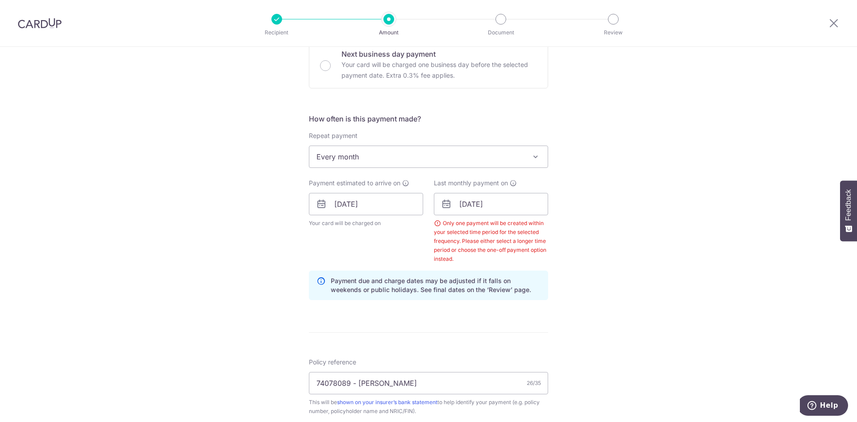
click at [610, 240] on div "Tell us more about your payment Enter payment amount SGD 276.75 276.75 Select C…" at bounding box center [428, 227] width 857 height 919
click at [524, 209] on input "01/11/2025" at bounding box center [491, 204] width 114 height 22
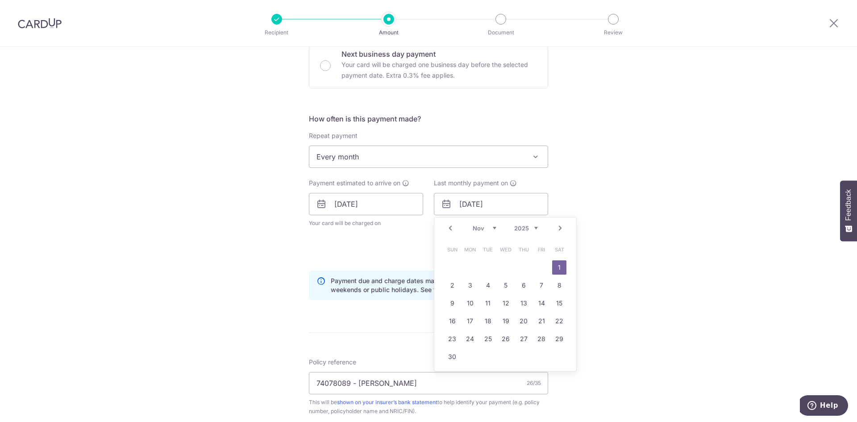
click at [628, 207] on div "Tell us more about your payment Enter payment amount SGD 276.75 276.75 Select C…" at bounding box center [428, 227] width 857 height 919
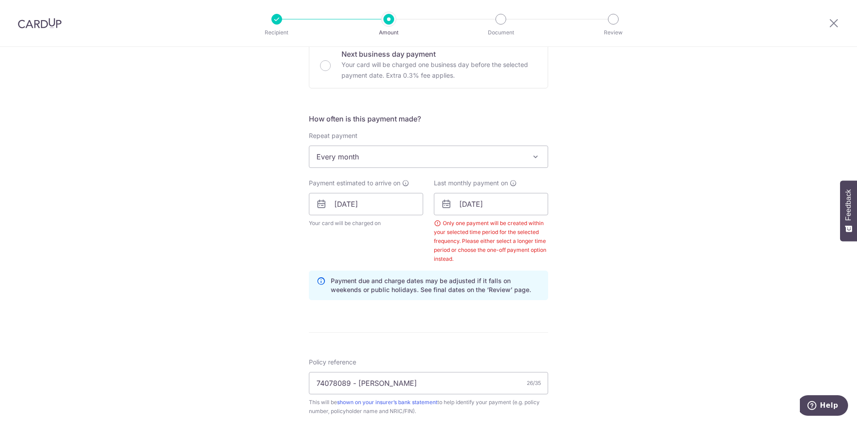
click at [635, 203] on div "Tell us more about your payment Enter payment amount SGD 276.75 276.75 Select C…" at bounding box center [428, 227] width 857 height 919
click at [512, 208] on input "01/11/2025" at bounding box center [491, 204] width 114 height 22
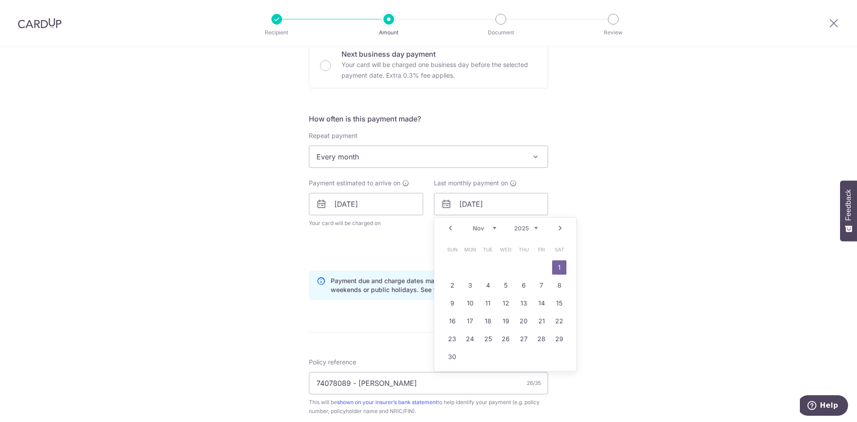
click at [488, 230] on select "Sep Oct Nov Dec" at bounding box center [484, 227] width 24 height 7
click at [503, 341] on link "31" at bounding box center [505, 338] width 14 height 14
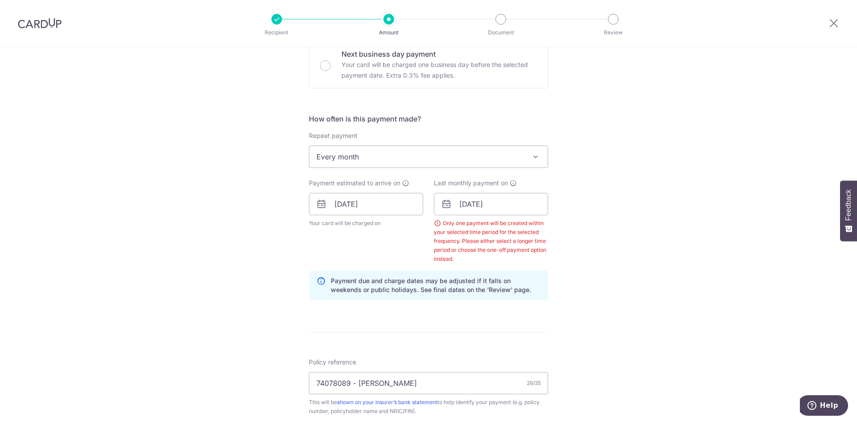
click at [642, 261] on div "Tell us more about your payment Enter payment amount SGD 276.75 276.75 Select C…" at bounding box center [428, 227] width 857 height 919
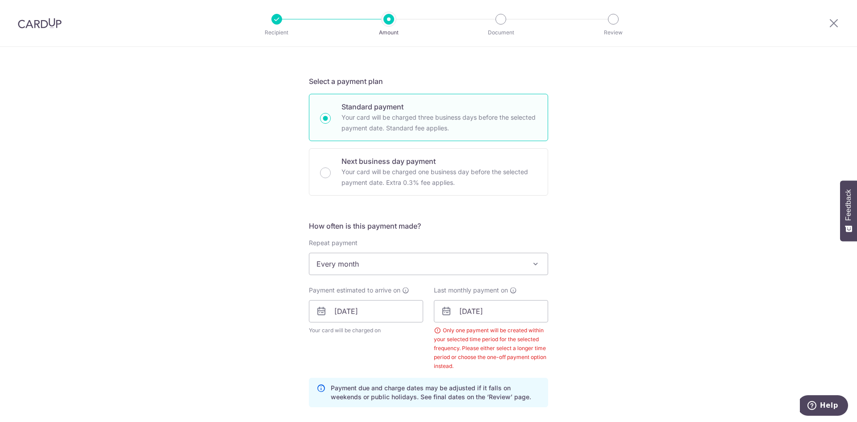
scroll to position [142, 0]
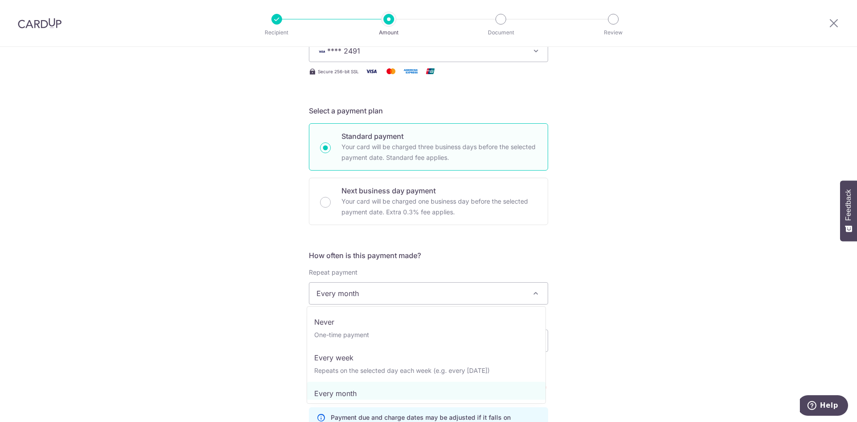
click at [530, 300] on span "Every month" at bounding box center [428, 292] width 238 height 21
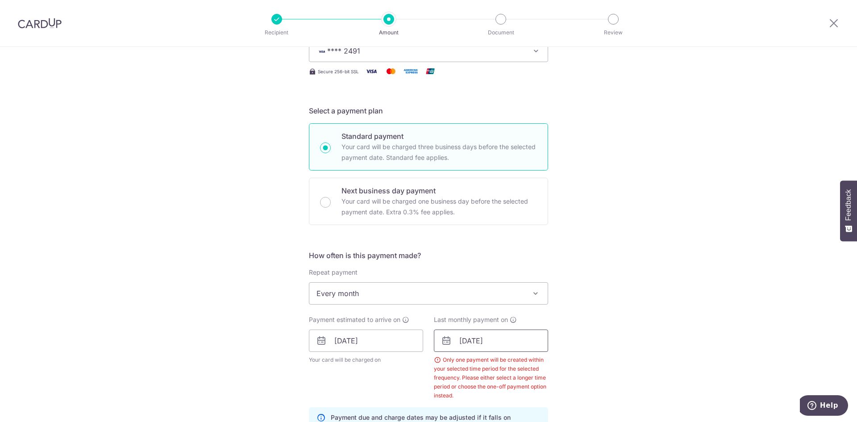
click at [497, 338] on input "31/12/2025" at bounding box center [491, 340] width 114 height 22
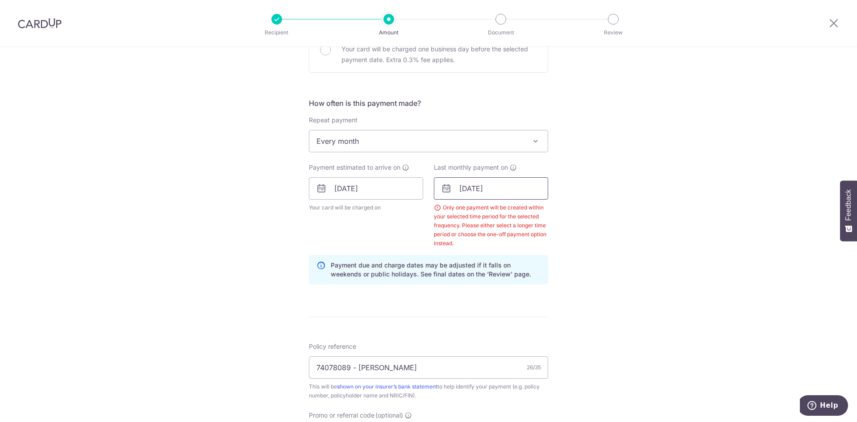
scroll to position [297, 0]
click at [505, 190] on input "31/12/2025" at bounding box center [491, 186] width 114 height 22
click at [534, 182] on input "31/12/2025" at bounding box center [491, 186] width 114 height 22
drag, startPoint x: 513, startPoint y: 187, endPoint x: 498, endPoint y: 187, distance: 14.3
click at [512, 187] on input "31/12/2025" at bounding box center [491, 186] width 114 height 22
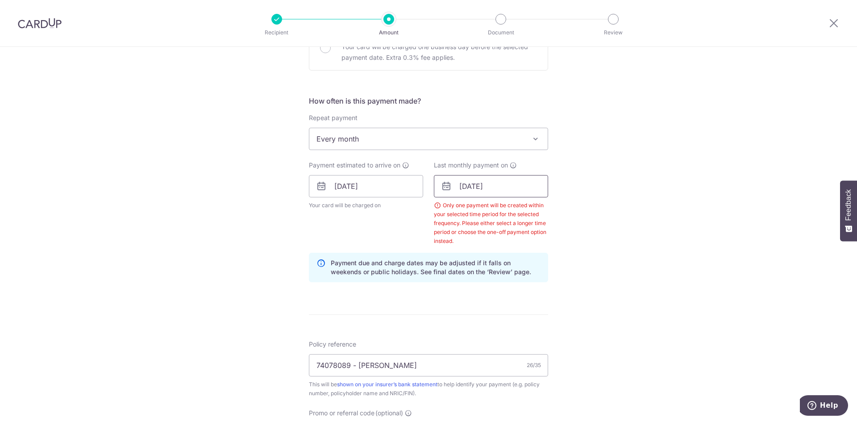
click at [490, 186] on input "31/12/2025" at bounding box center [491, 186] width 114 height 22
click at [535, 183] on input "31/12/2025" at bounding box center [491, 186] width 114 height 22
click at [478, 184] on input "31/12/2025" at bounding box center [491, 186] width 114 height 22
drag, startPoint x: 467, startPoint y: 184, endPoint x: 486, endPoint y: 177, distance: 20.6
click at [472, 182] on input "31/12/2025" at bounding box center [491, 186] width 114 height 22
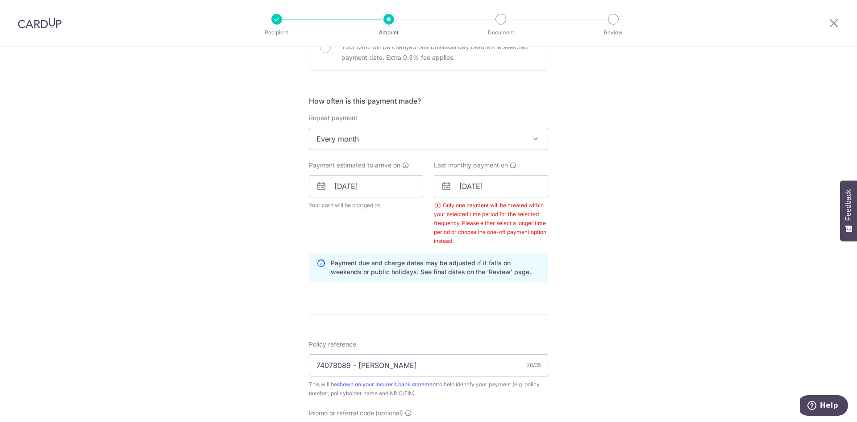
click at [475, 139] on span "Every month" at bounding box center [428, 138] width 238 height 21
click at [477, 139] on span "Every month" at bounding box center [428, 138] width 238 height 21
drag, startPoint x: 471, startPoint y: 178, endPoint x: 469, endPoint y: 182, distance: 4.6
click at [471, 179] on input "31/12/2025" at bounding box center [491, 186] width 114 height 22
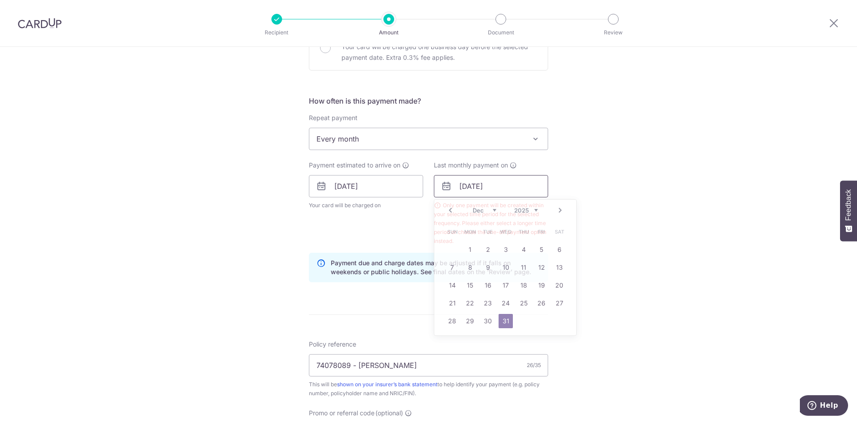
click at [468, 185] on input "31/12/2025" at bounding box center [491, 186] width 114 height 22
click at [491, 206] on div "Prev Next Sep Oct Nov Dec 2025 2026 2027 2028 2029 2030 2031 2032 2033 2034 2035" at bounding box center [505, 209] width 142 height 21
click at [492, 211] on select "Sep Oct Nov Dec" at bounding box center [484, 210] width 24 height 7
click at [546, 212] on div "Prev Next Sep Oct Nov Dec 2025 2026 2027 2028 2029 2030 2031 2032 2033 2034 2035" at bounding box center [505, 209] width 142 height 21
click at [502, 318] on link "31" at bounding box center [505, 321] width 14 height 14
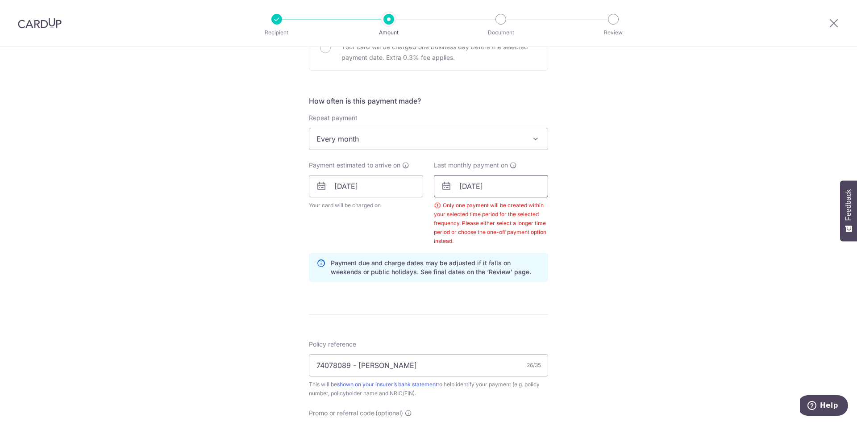
click at [484, 189] on input "31/12/2025" at bounding box center [491, 186] width 114 height 22
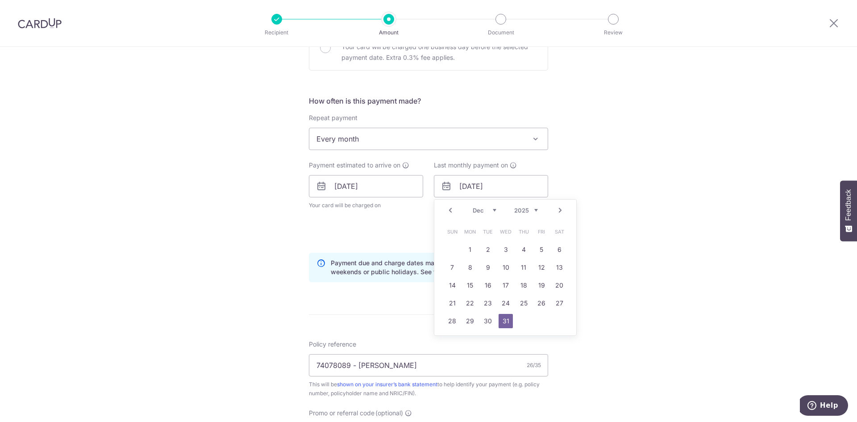
click at [533, 210] on select "2025 2026 2027 2028 2029 2030 2031 2032 2033 2034 2035" at bounding box center [526, 210] width 24 height 7
click at [492, 211] on select "Jan Feb Mar Apr May Jun Jul Aug Sep Oct Nov Dec" at bounding box center [484, 210] width 24 height 7
click at [562, 321] on link "31" at bounding box center [559, 321] width 14 height 14
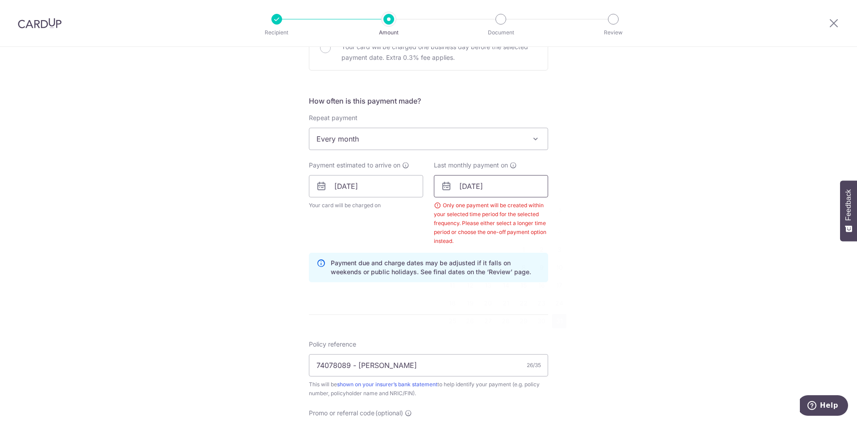
click at [498, 195] on input "31/01/2026" at bounding box center [491, 186] width 114 height 22
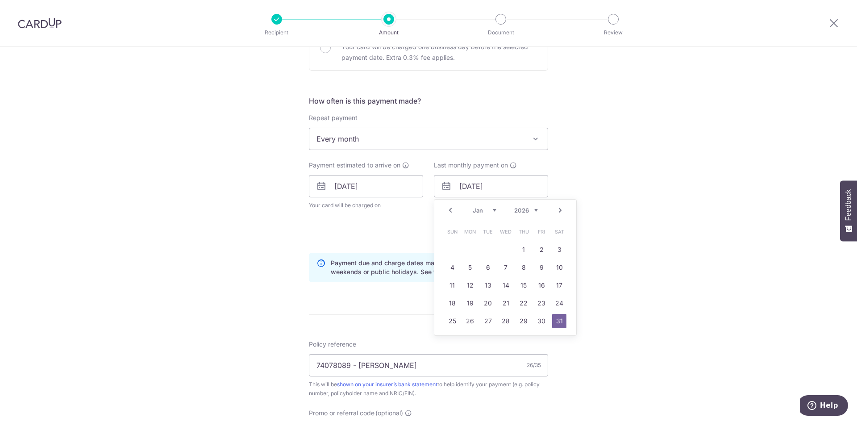
click at [486, 208] on select "Jan Feb Mar Apr May Jun Jul Aug Sep Oct Nov Dec" at bounding box center [484, 210] width 24 height 7
click at [538, 302] on link "21" at bounding box center [541, 303] width 14 height 14
type input "21/08/2026"
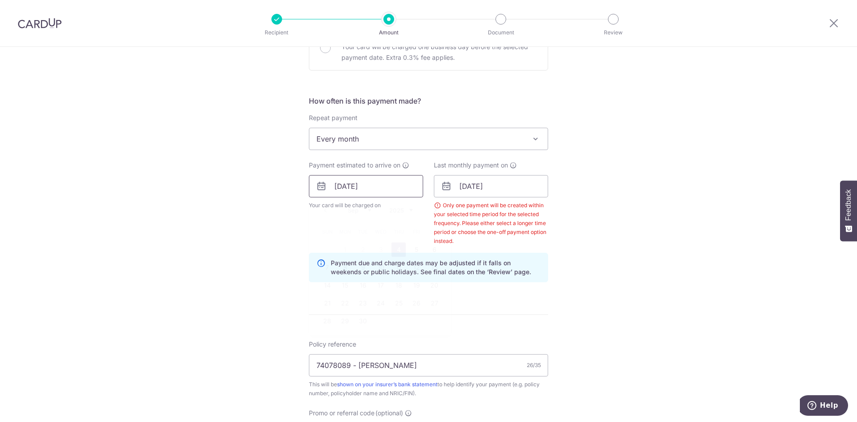
click at [396, 183] on input "[DATE]" at bounding box center [366, 186] width 114 height 22
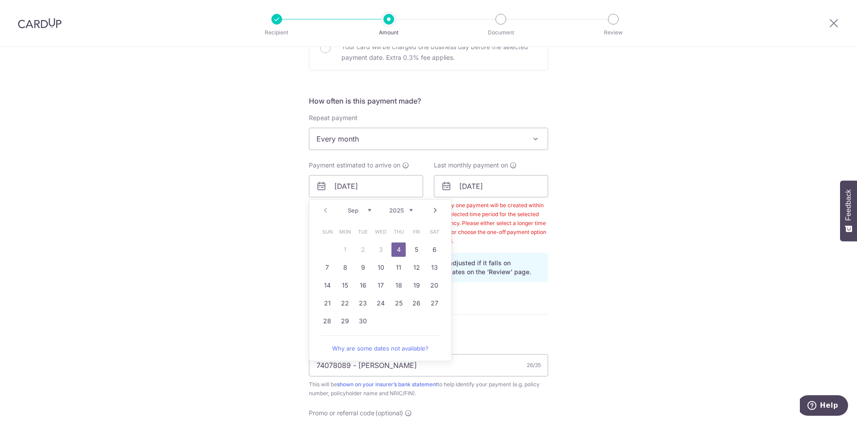
click at [397, 248] on link "4" at bounding box center [398, 249] width 14 height 14
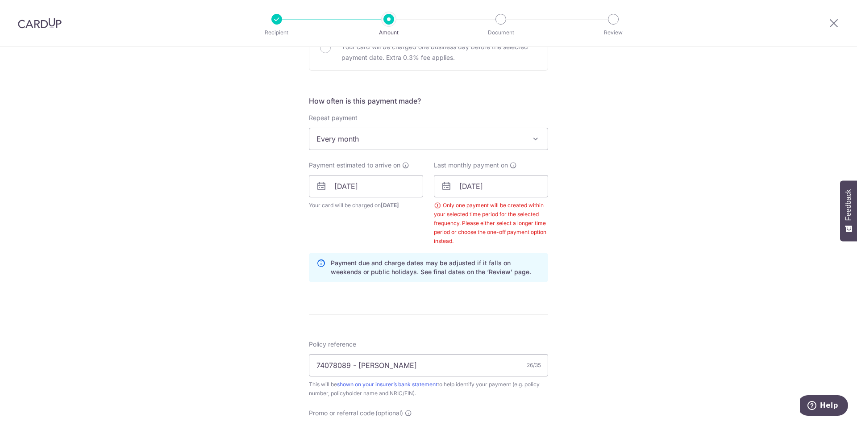
click at [460, 145] on span "Every month" at bounding box center [428, 138] width 238 height 21
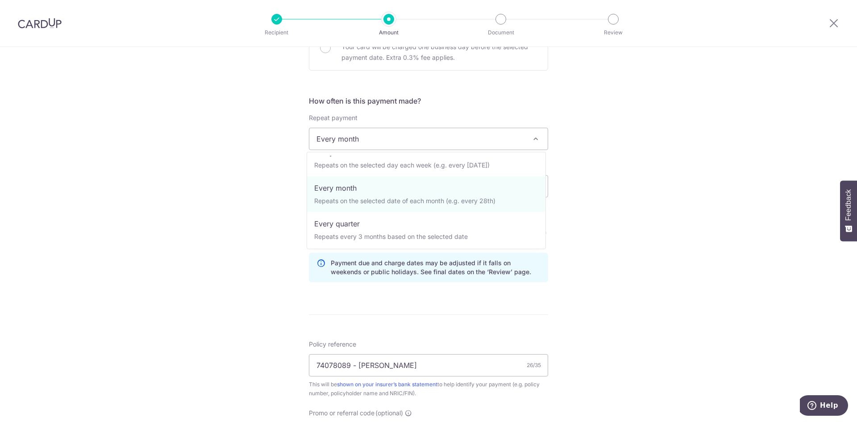
scroll to position [73, 0]
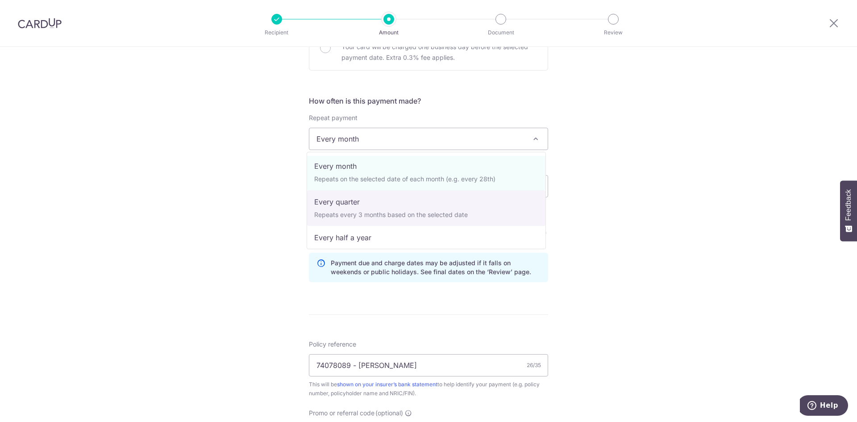
select select "4"
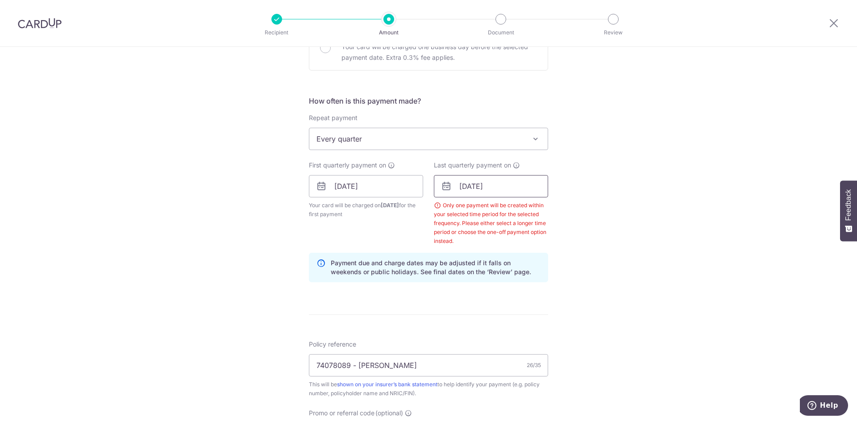
click at [509, 189] on input "21/08/2026" at bounding box center [491, 186] width 114 height 22
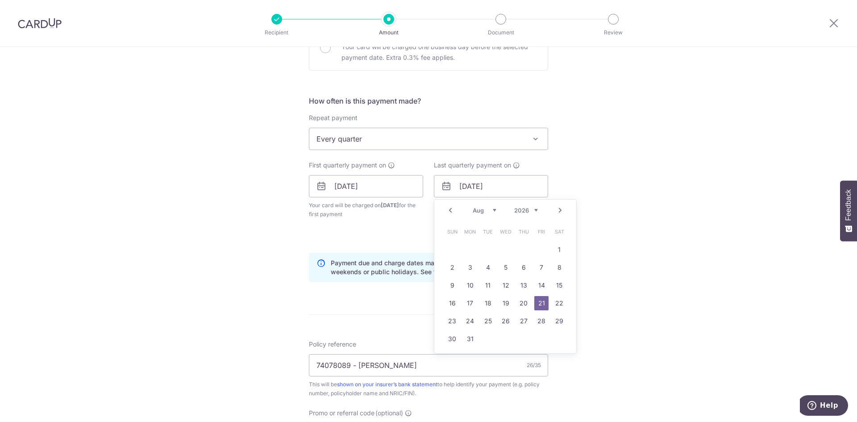
click at [480, 207] on select "Jan Feb Mar Apr May Jun Jul Aug Sep Oct Nov Dec" at bounding box center [484, 210] width 24 height 7
click at [531, 211] on select "2025 2026 2027 2028 2029 2030 2031 2032 2033 2034 2035" at bounding box center [526, 210] width 24 height 7
click at [490, 212] on select "Sep Oct Nov Dec" at bounding box center [484, 210] width 24 height 7
click at [501, 315] on link "31" at bounding box center [505, 321] width 14 height 14
type input "31/12/2025"
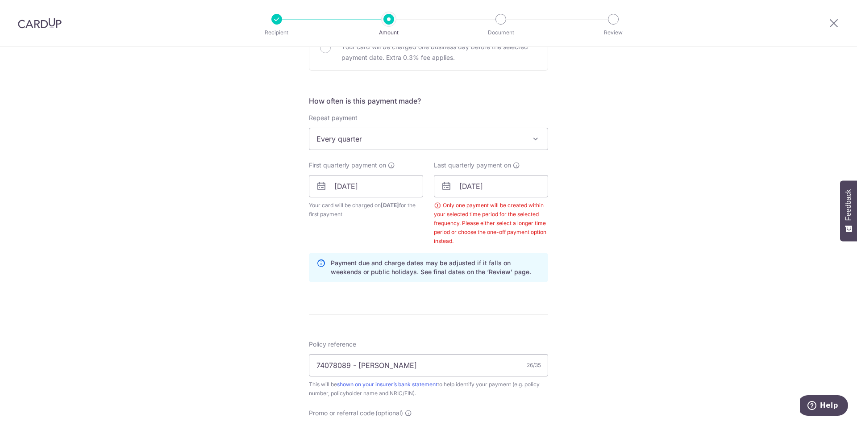
click at [633, 271] on div "Tell us more about your payment Enter payment amount SGD 276.75 276.75 Select C…" at bounding box center [428, 209] width 857 height 919
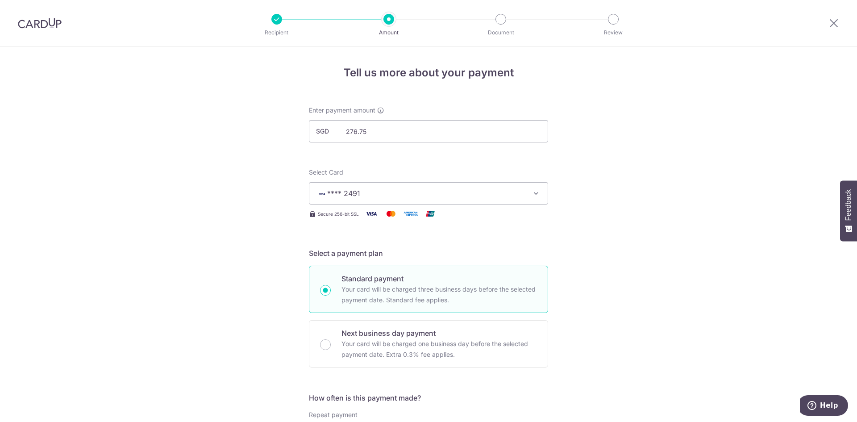
scroll to position [545, 0]
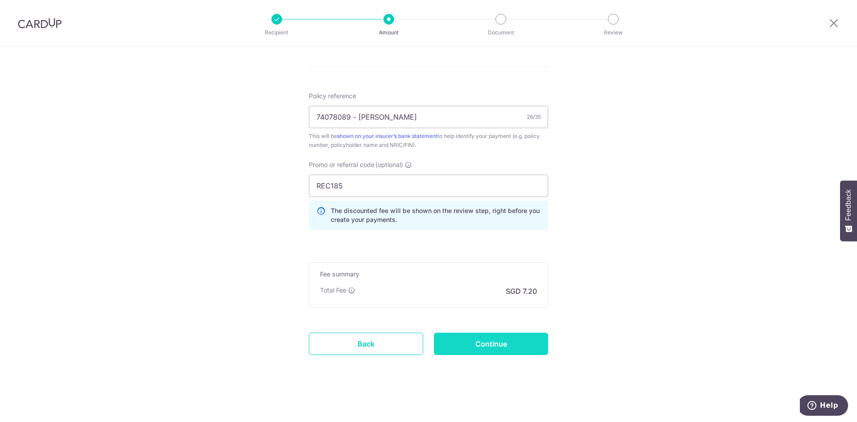
click at [497, 340] on input "Continue" at bounding box center [491, 343] width 114 height 22
type input "Create Schedule"
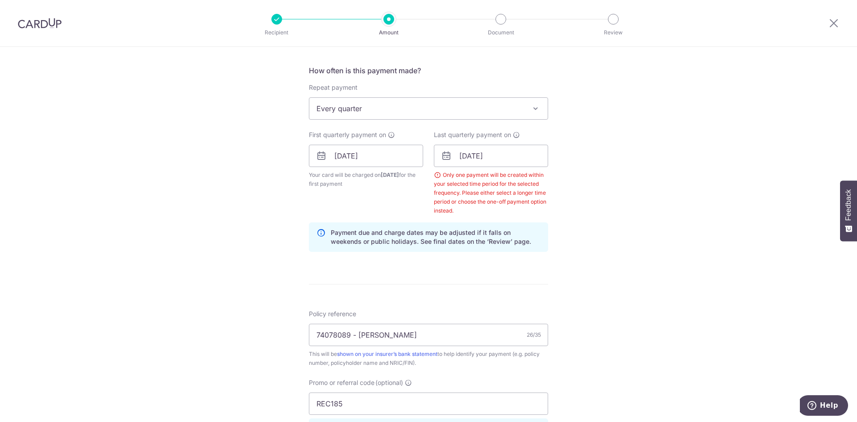
scroll to position [292, 0]
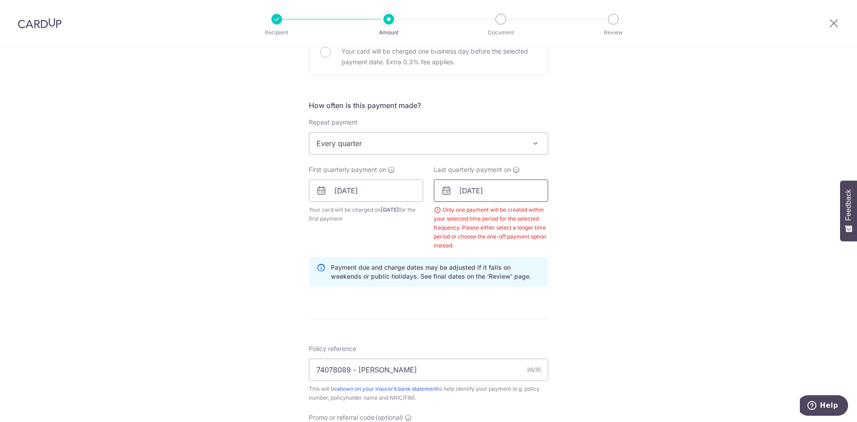
click at [470, 189] on input "31/12/2025" at bounding box center [491, 190] width 114 height 22
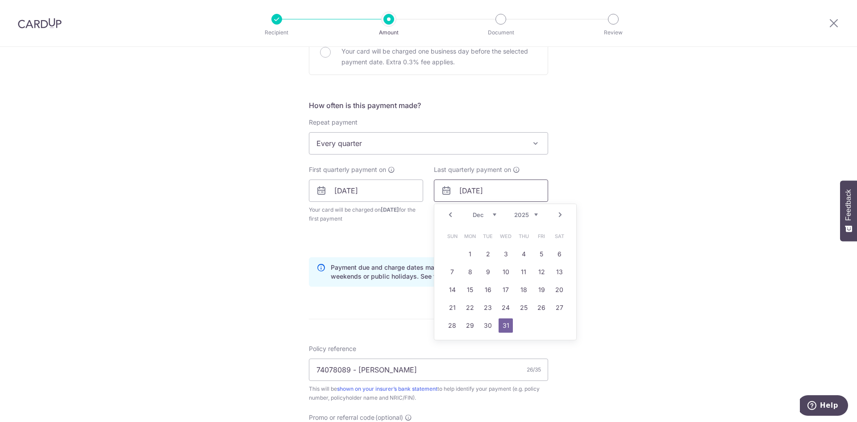
click at [458, 191] on input "31/12/2025" at bounding box center [491, 190] width 114 height 22
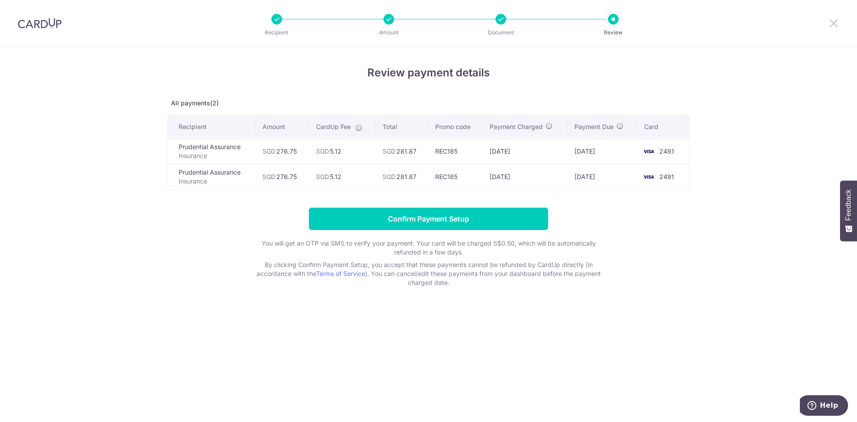
click at [833, 24] on icon at bounding box center [833, 22] width 11 height 11
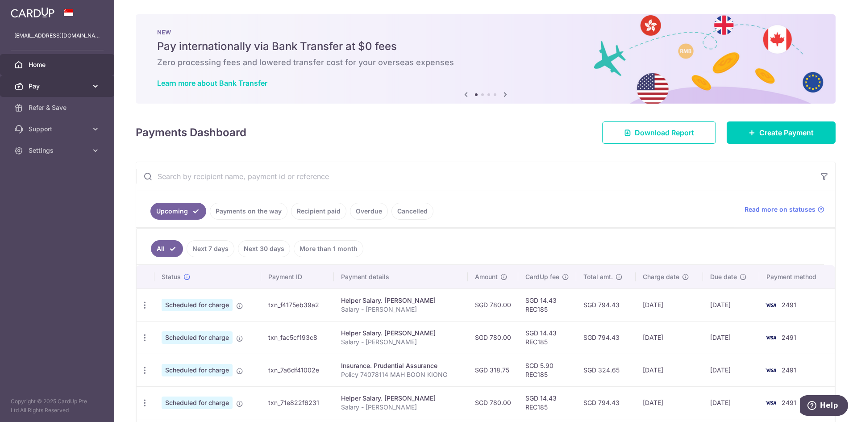
click at [58, 83] on span "Pay" at bounding box center [58, 86] width 59 height 9
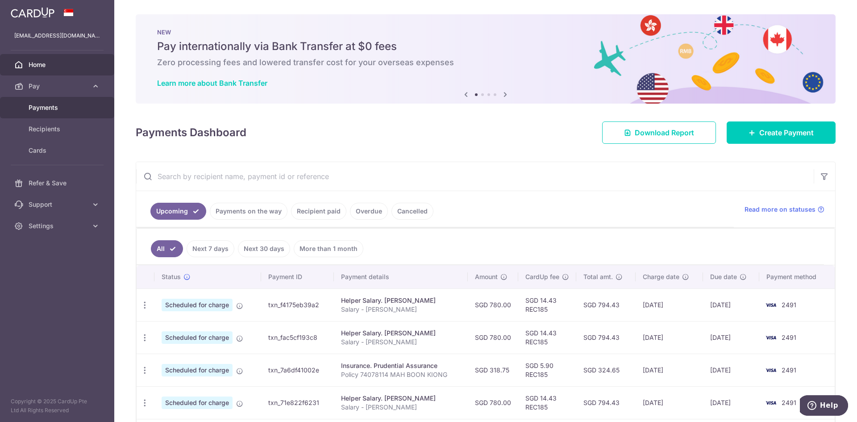
click at [52, 109] on span "Payments" at bounding box center [58, 107] width 59 height 9
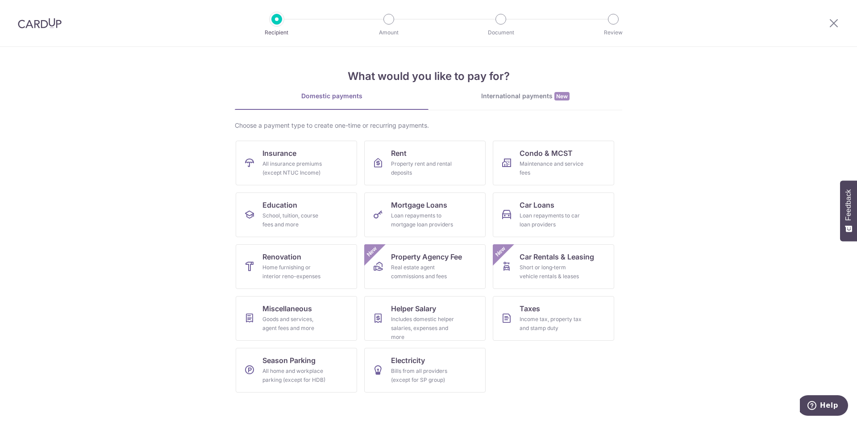
drag, startPoint x: 201, startPoint y: 56, endPoint x: 183, endPoint y: 65, distance: 19.4
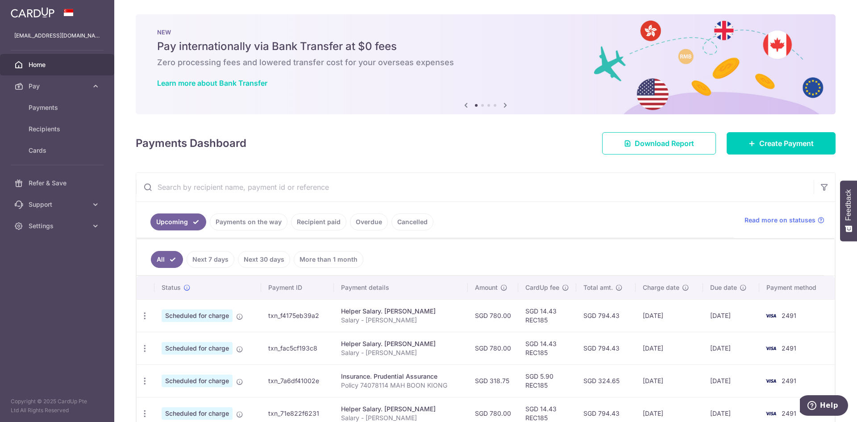
click at [37, 65] on span "Home" at bounding box center [58, 64] width 59 height 9
click at [233, 222] on link "Payments on the way" at bounding box center [249, 221] width 78 height 17
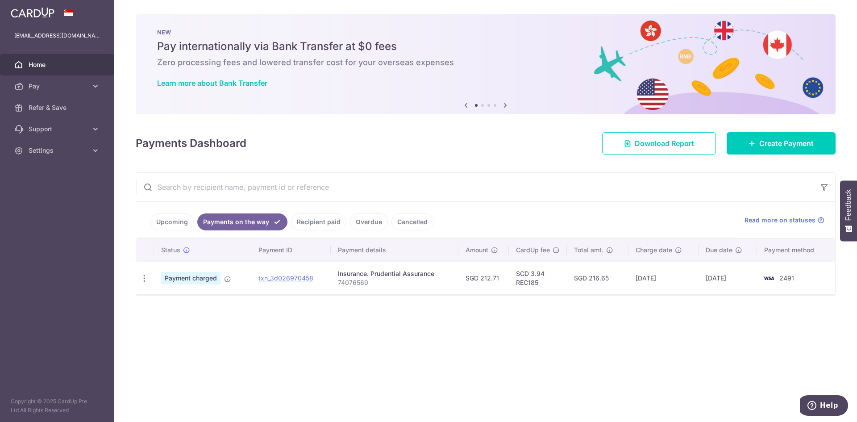
click at [369, 287] on td "Insurance. Prudential Assurance 74076569" at bounding box center [395, 277] width 128 height 33
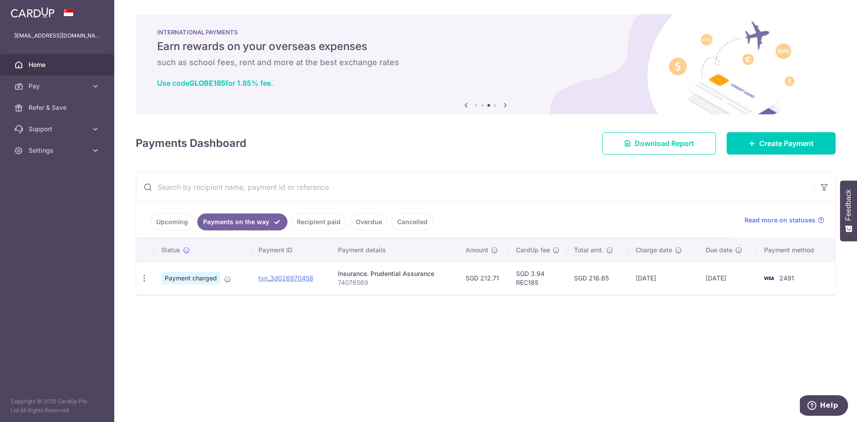
click at [174, 223] on link "Upcoming" at bounding box center [171, 221] width 43 height 17
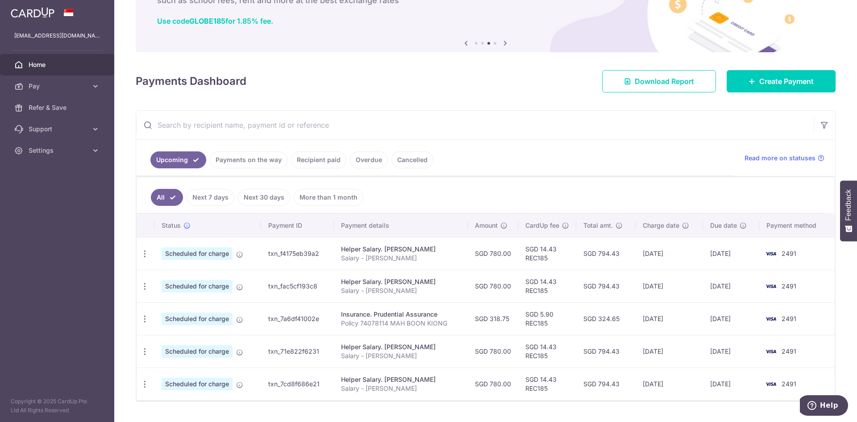
scroll to position [84, 0]
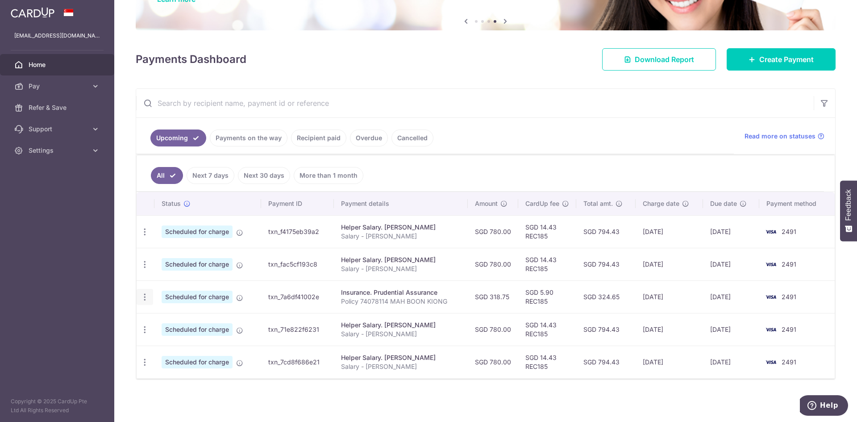
click at [143, 236] on icon "button" at bounding box center [144, 231] width 9 height 9
click at [192, 345] on span "Cancel payment" at bounding box center [192, 343] width 60 height 11
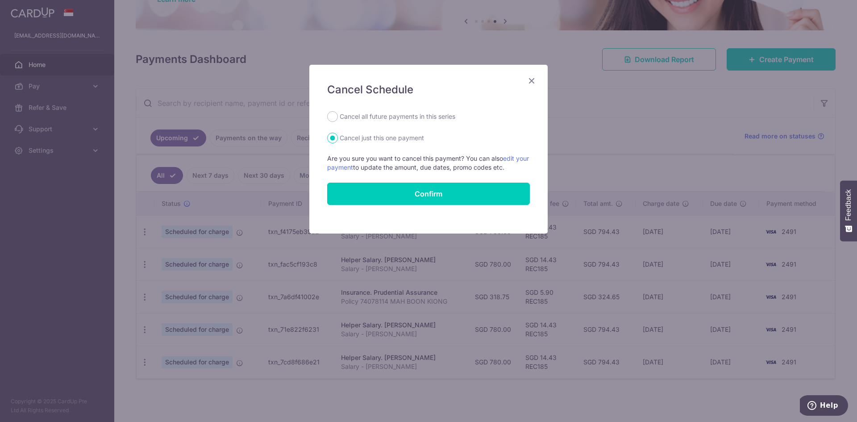
click at [419, 116] on label "Cancel all future payments in this series" at bounding box center [397, 116] width 116 height 11
click at [338, 116] on input "Cancel all future payments in this series" at bounding box center [332, 116] width 11 height 11
radio input "true"
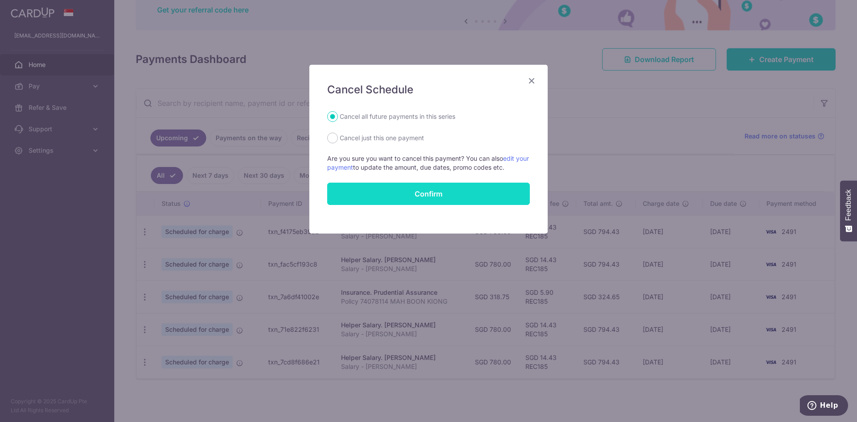
click at [440, 191] on button "Confirm" at bounding box center [428, 193] width 203 height 22
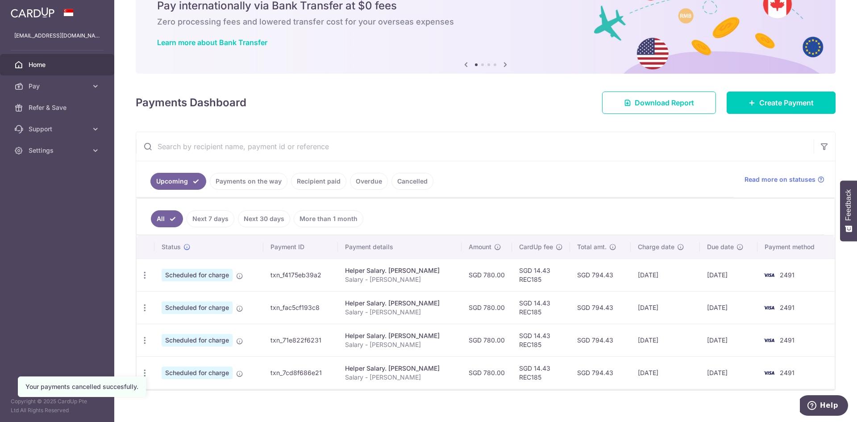
click at [224, 218] on link "Next 7 days" at bounding box center [210, 218] width 48 height 17
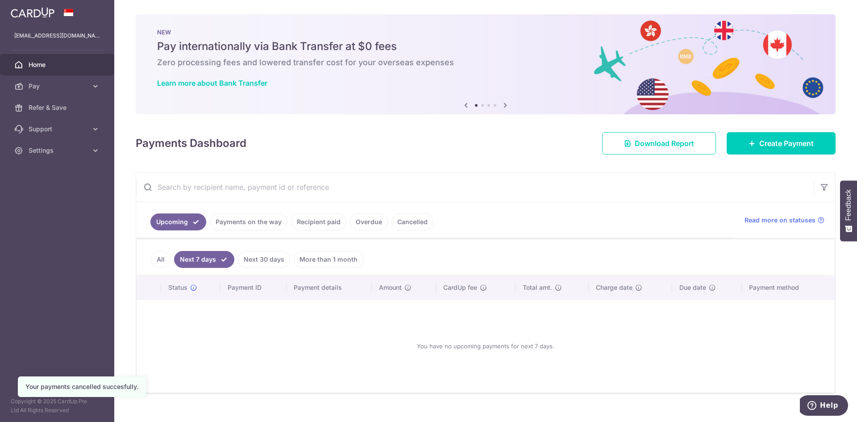
click at [279, 261] on link "Next 30 days" at bounding box center [264, 259] width 52 height 17
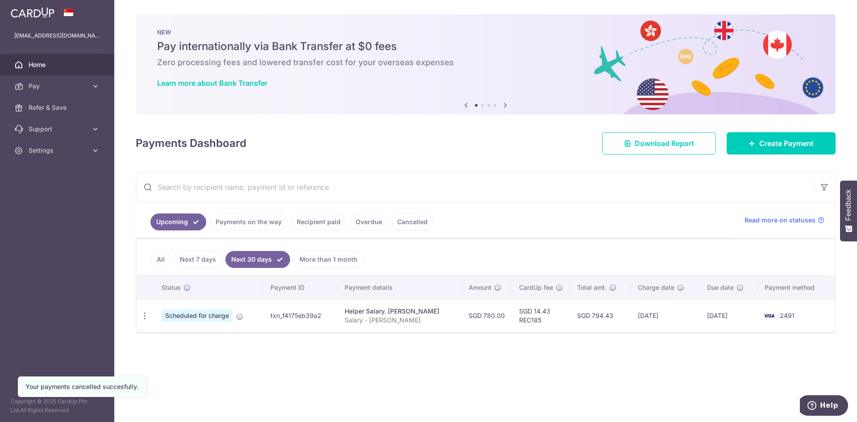
click at [327, 262] on link "More than 1 month" at bounding box center [329, 259] width 70 height 17
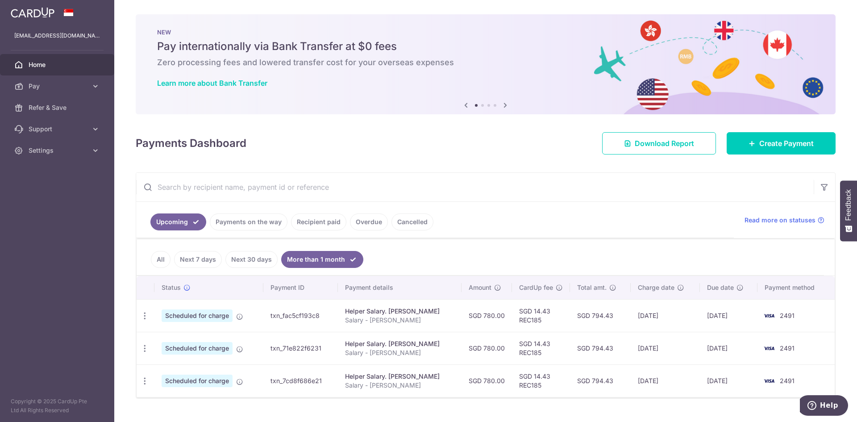
click at [157, 261] on link "All" at bounding box center [161, 259] width 20 height 17
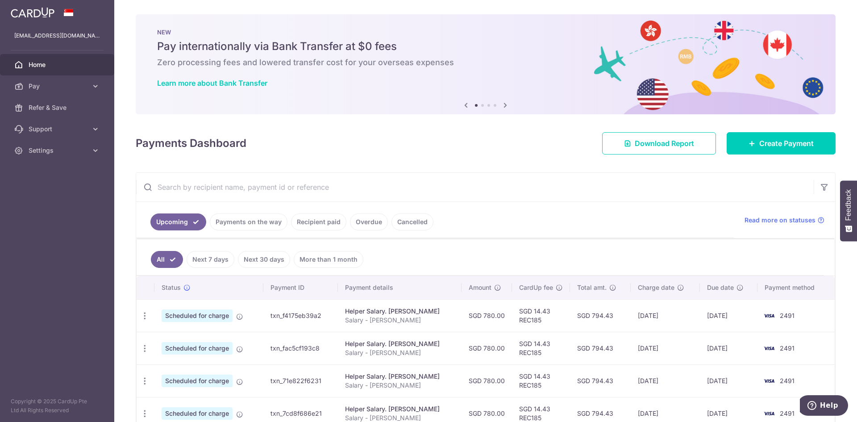
click at [258, 225] on link "Payments on the way" at bounding box center [249, 221] width 78 height 17
